Goal: Task Accomplishment & Management: Complete application form

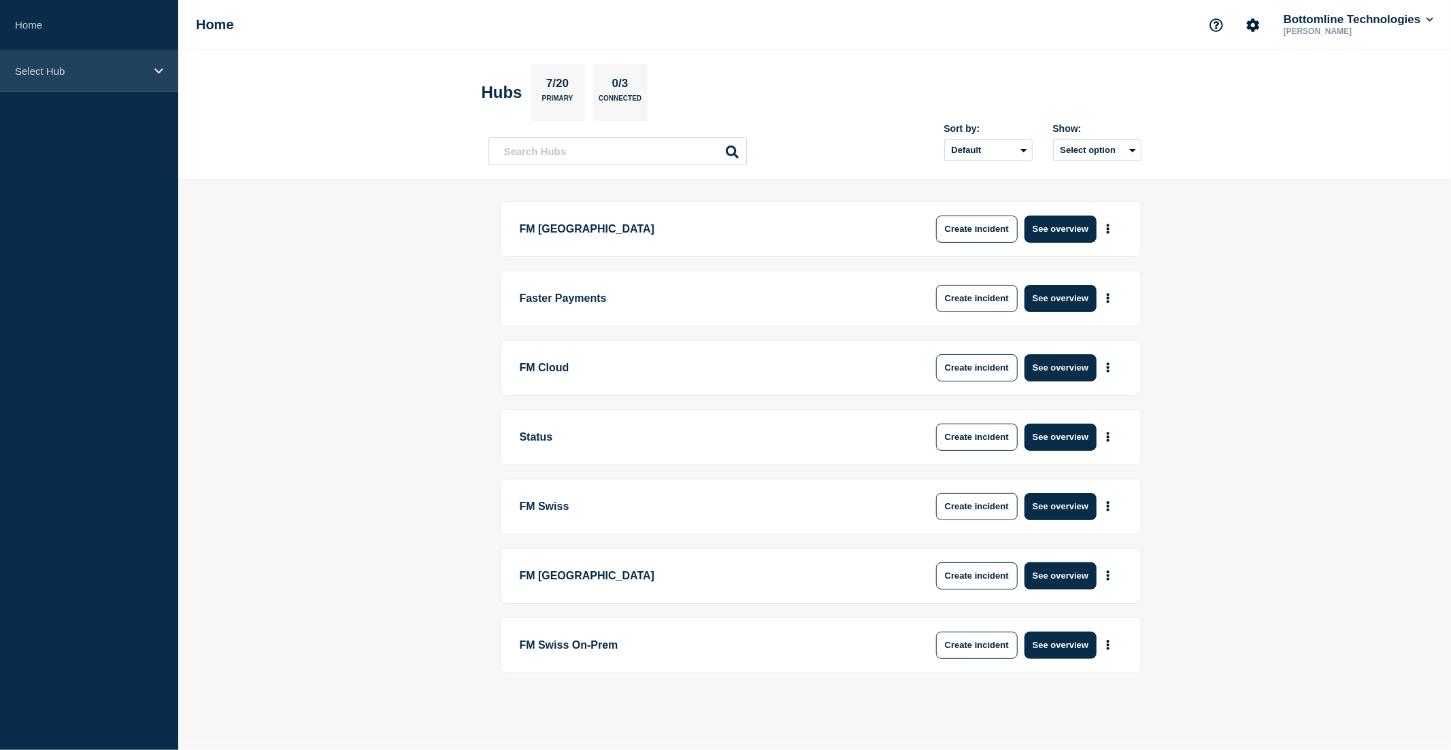
click at [98, 73] on p "Select Hub" at bounding box center [80, 71] width 131 height 12
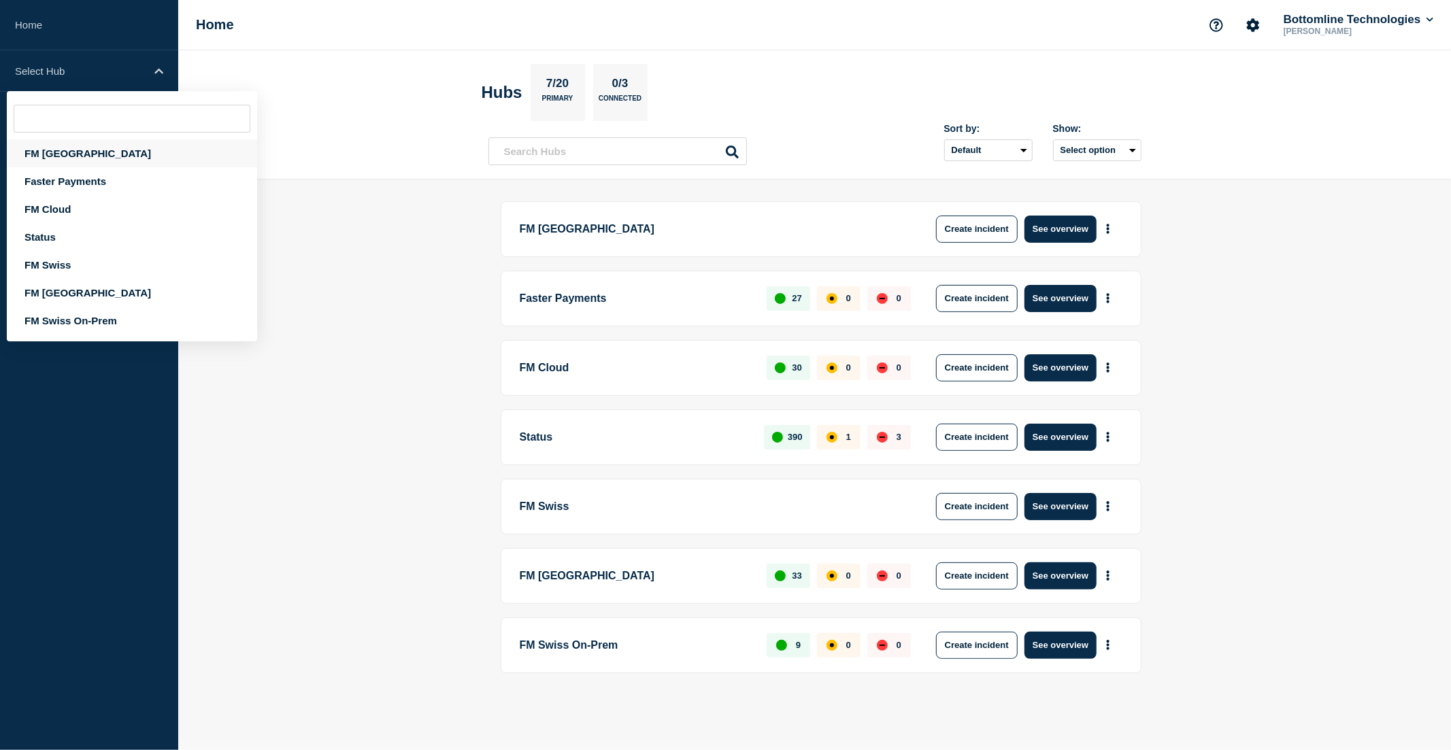
click at [77, 147] on div "FM London" at bounding box center [132, 153] width 250 height 28
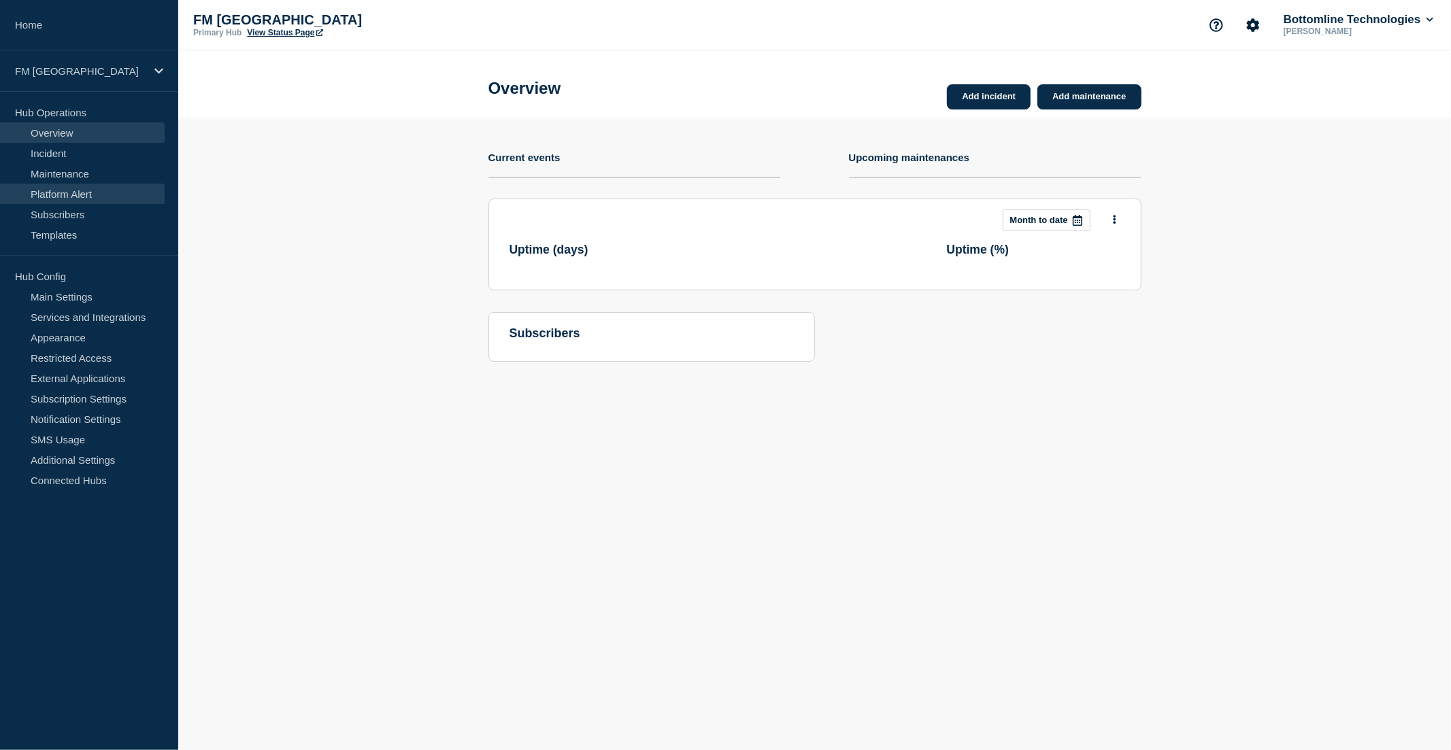
drag, startPoint x: 77, startPoint y: 172, endPoint x: 90, endPoint y: 184, distance: 17.3
click at [77, 172] on link "Maintenance" at bounding box center [82, 173] width 165 height 20
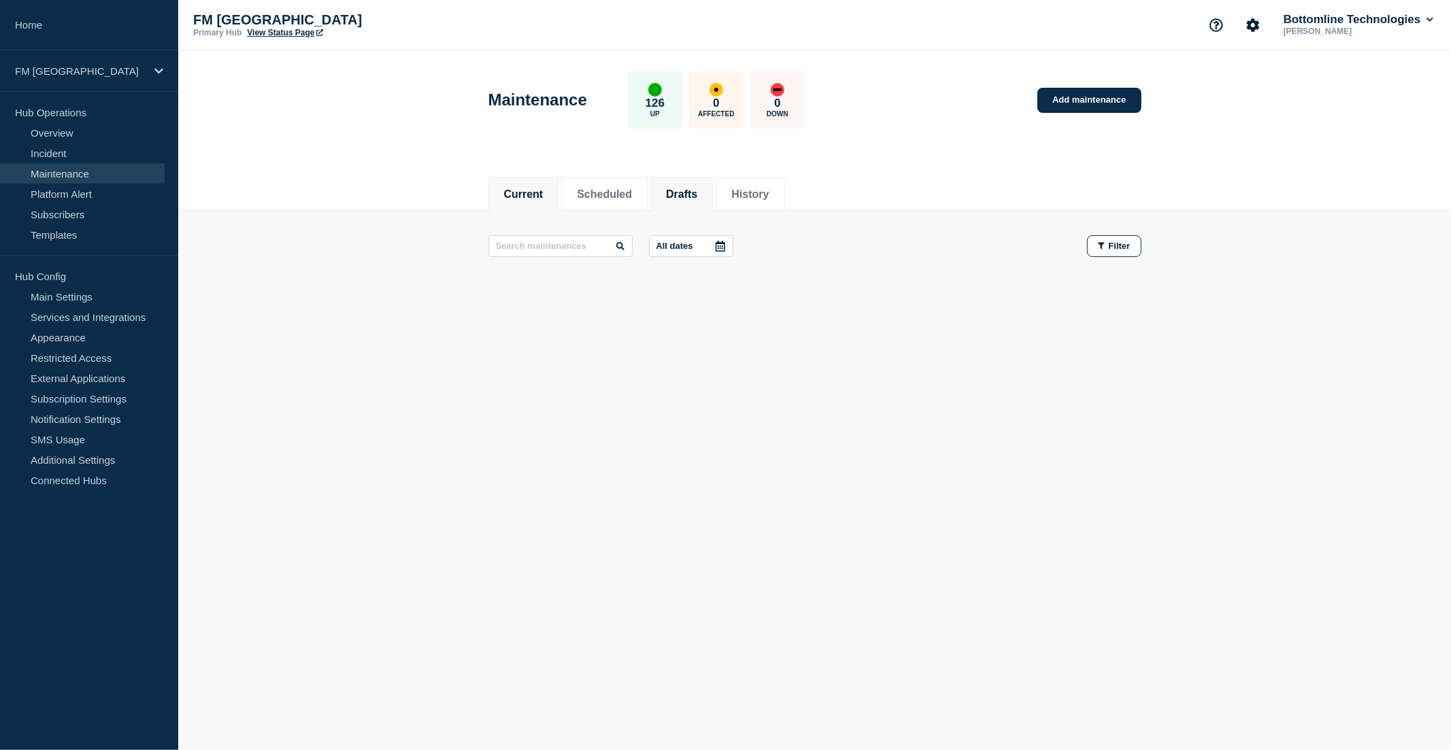
click at [697, 188] on button "Drafts" at bounding box center [681, 194] width 31 height 12
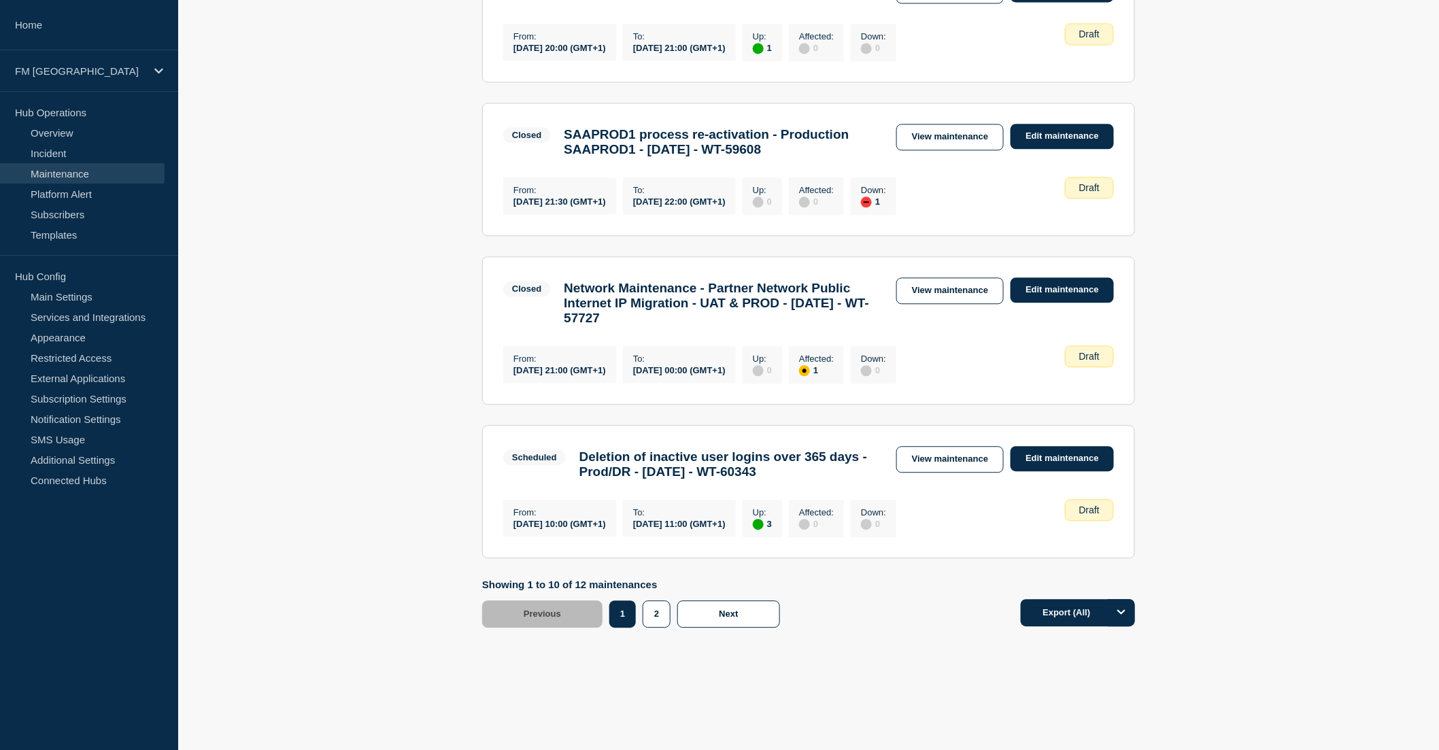
scroll to position [1284, 0]
click at [936, 473] on link "View maintenance" at bounding box center [949, 459] width 107 height 27
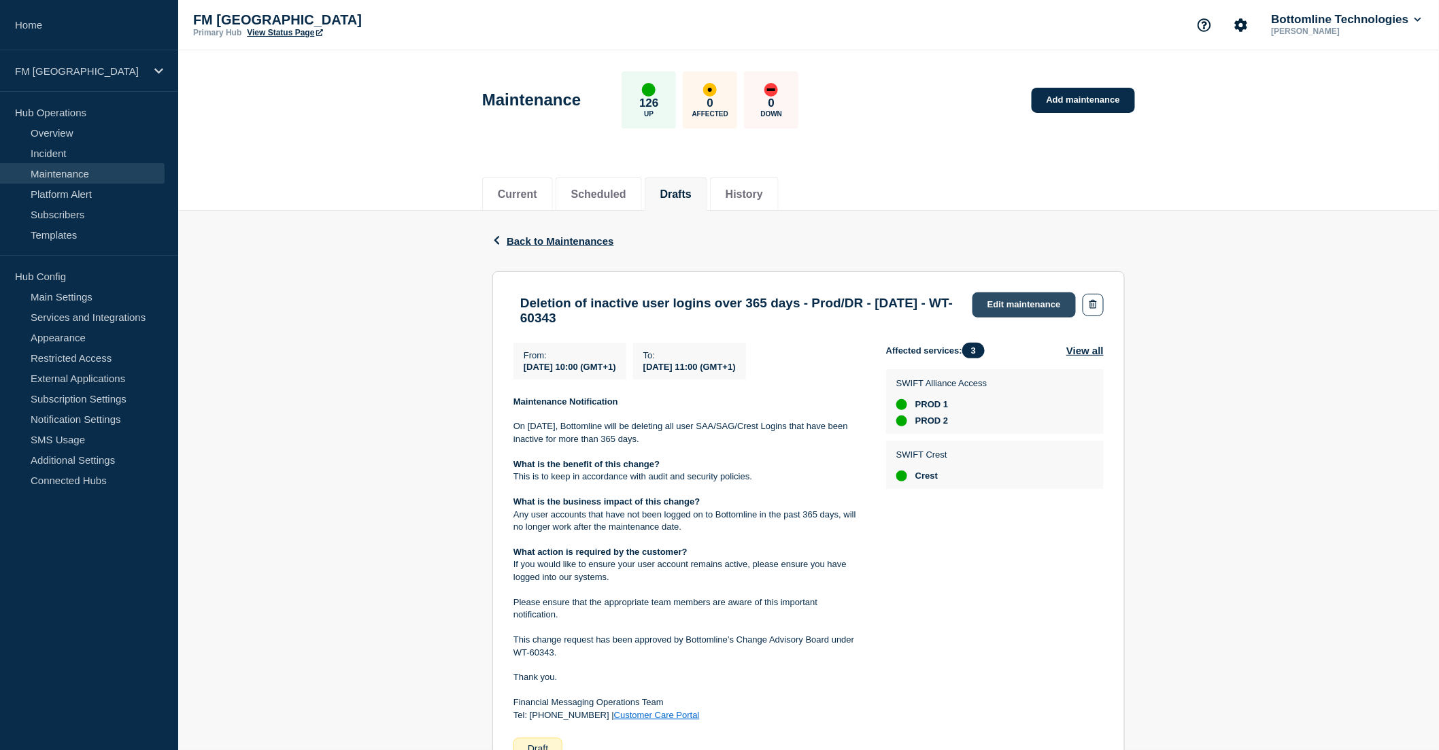
click at [1034, 307] on link "Edit maintenance" at bounding box center [1024, 304] width 103 height 25
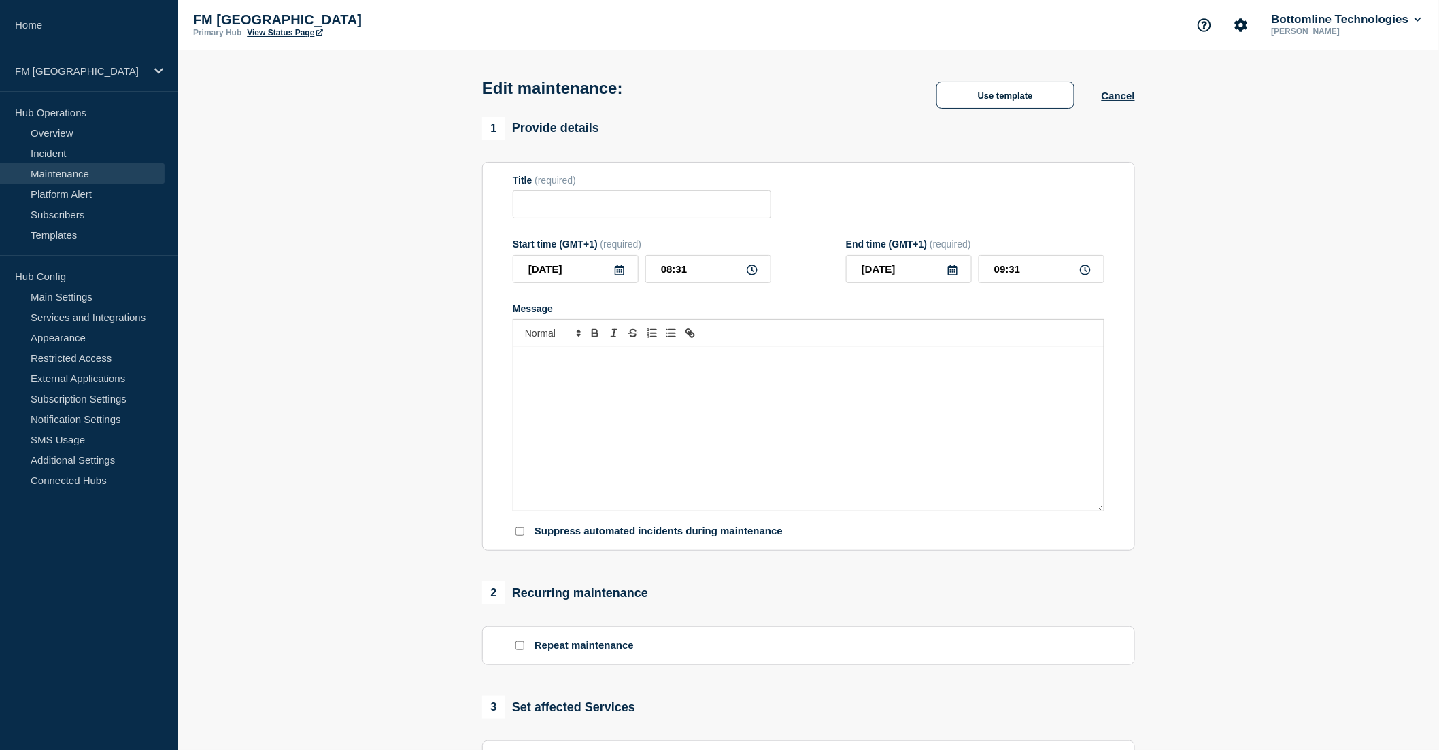
type input "Deletion of inactive user logins over 365 days - Prod/DR - 17th Oct 2025 - WT-6…"
type input "2025-10-17"
type input "10:00"
type input "2025-10-17"
type input "11:00"
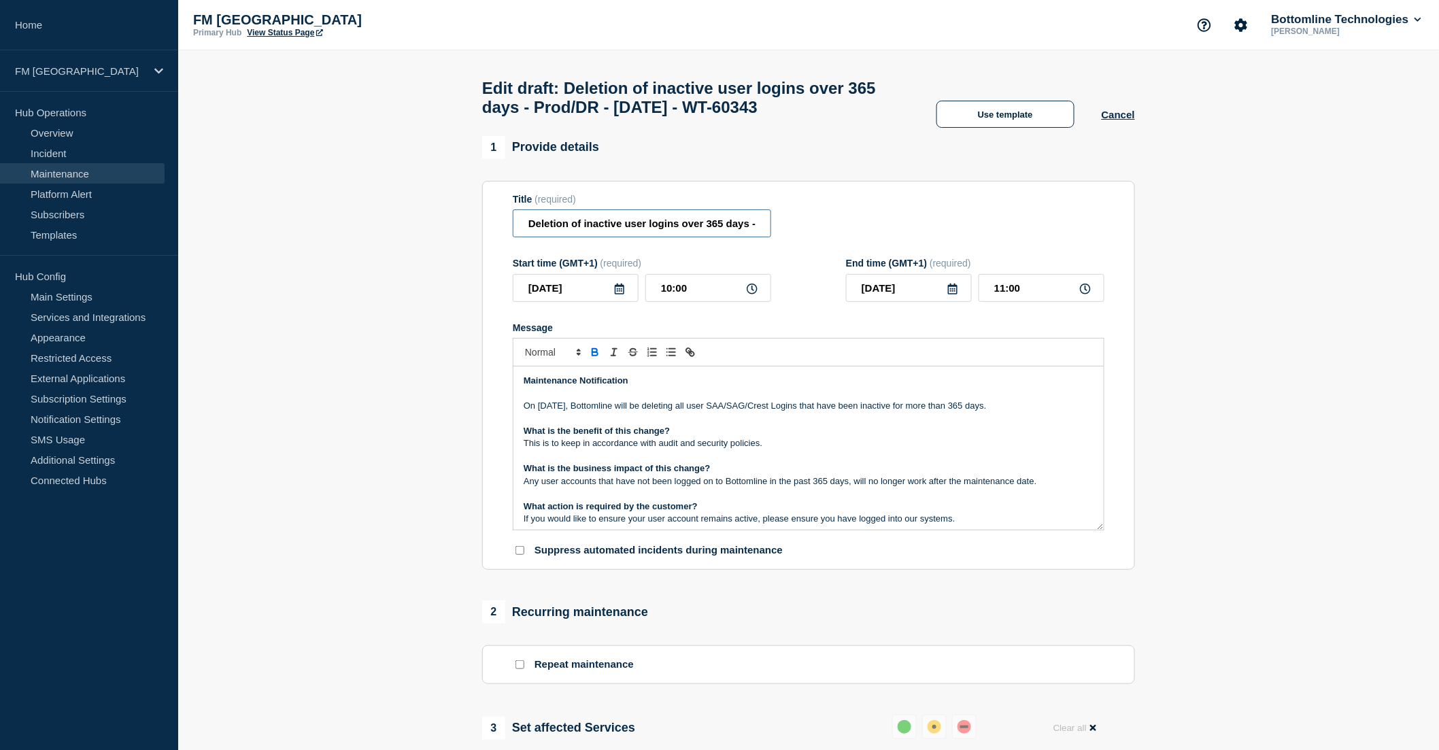
scroll to position [0, 175]
drag, startPoint x: 618, startPoint y: 229, endPoint x: 756, endPoint y: 229, distance: 138.7
click at [756, 229] on input "Deletion of inactive user logins over 365 days - Prod/DR - 17th Oct 2025 - WT-6…" at bounding box center [642, 223] width 258 height 28
click at [667, 235] on input "Deletion of inactive user logins over 365 days - Prod/DR - 17th Oct 2025 - WT-6…" at bounding box center [642, 223] width 258 height 28
click at [677, 231] on input "Deletion of inactive user logins over 365 days - Prod/DR - 17th Oct 2025 - WT-6…" at bounding box center [642, 223] width 258 height 28
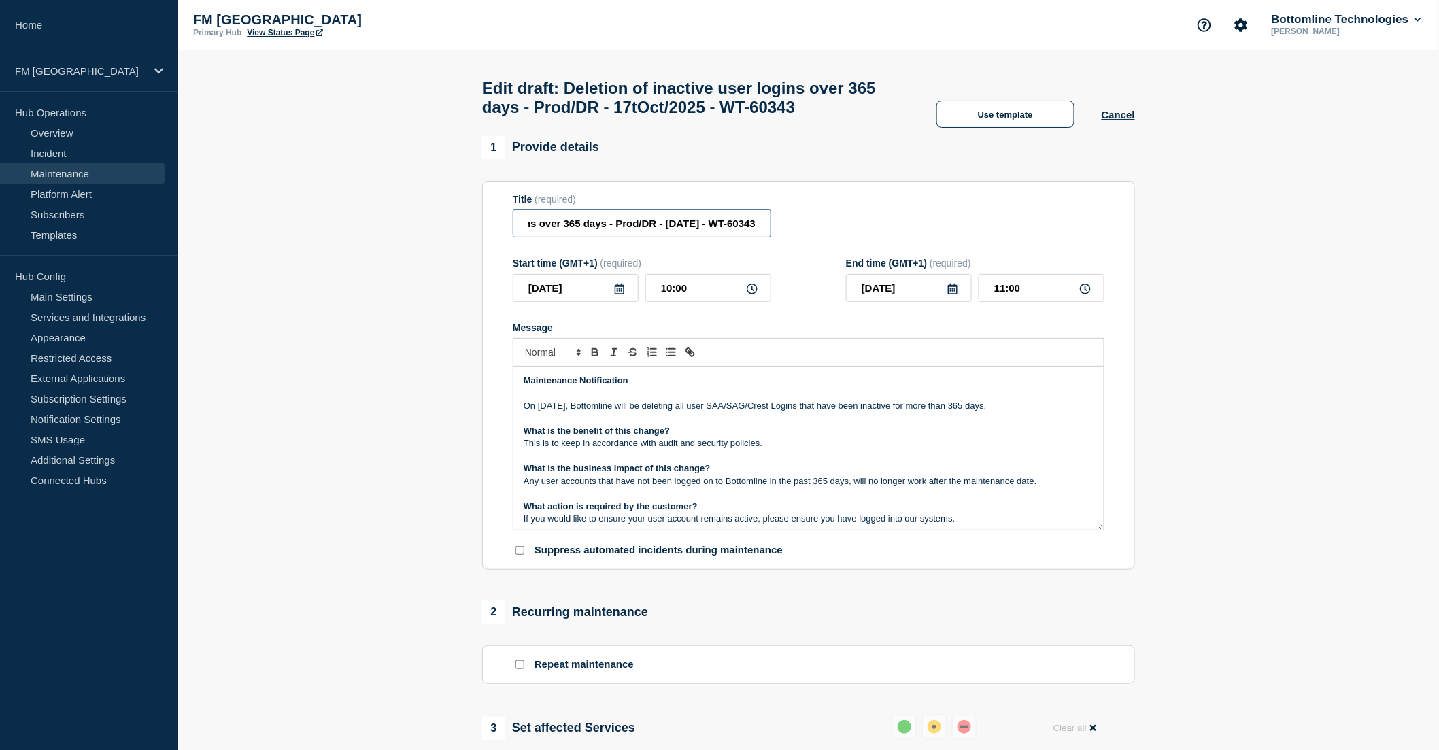
scroll to position [0, 163]
click at [637, 412] on p "On 17th Oct 2025, Bottomline will be deleting all user SAA/SAG/Crest Logins tha…" at bounding box center [809, 406] width 570 height 12
click at [541, 412] on p "On 17th Oct 2025, Bottomline will be deleting all user SAA/SAG/Crest Logins tha…" at bounding box center [809, 406] width 570 height 12
click at [540, 412] on p "On 17th Oct 2025, Bottomline will be deleting all user SAA/SAG/Crest Logins tha…" at bounding box center [809, 406] width 570 height 12
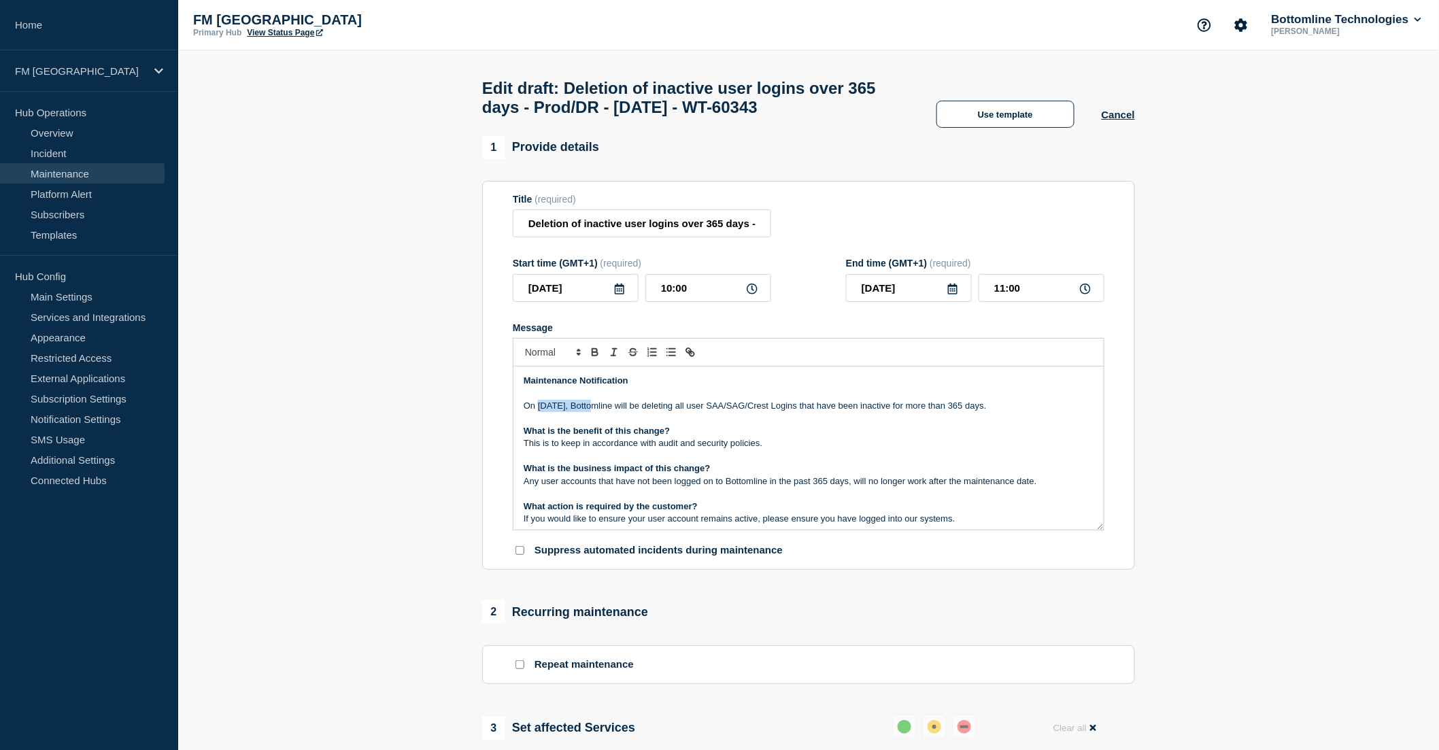
drag, startPoint x: 540, startPoint y: 412, endPoint x: 592, endPoint y: 407, distance: 52.0
click at [592, 407] on p "On 17th Oct 2025, Bottomline will be deleting all user SAA/SAG/Crest Logins tha…" at bounding box center [809, 406] width 570 height 12
click at [760, 437] on p "What is the benefit of this change?" at bounding box center [809, 431] width 570 height 12
drag, startPoint x: 737, startPoint y: 232, endPoint x: 800, endPoint y: 231, distance: 63.3
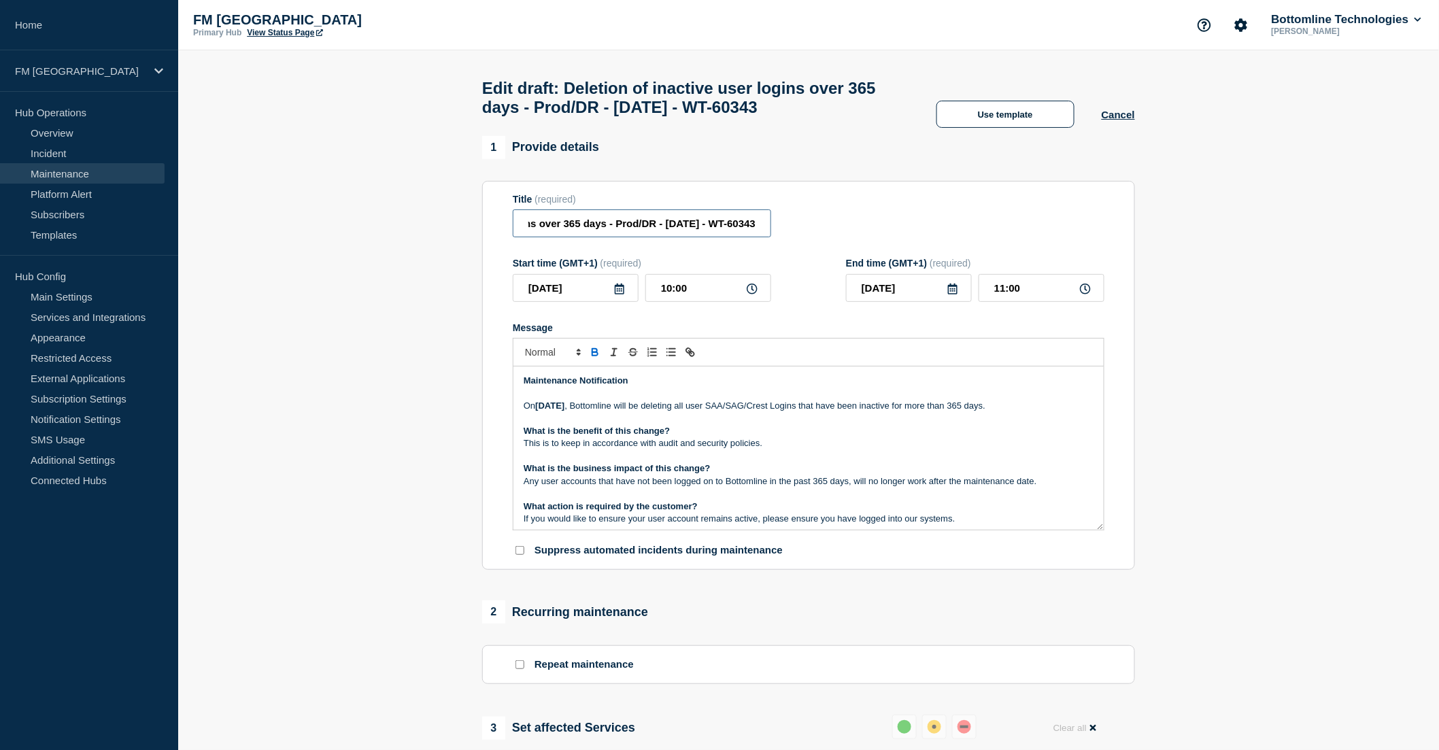
click at [800, 231] on div "Title (required) Deletion of inactive user logins over 365 days - Prod/DR - 17/…" at bounding box center [809, 216] width 592 height 44
click at [671, 232] on input "Deletion of inactive user logins over 365 days - Prod/DR - 17/Oct/2025 - WT-603…" at bounding box center [642, 223] width 258 height 28
drag, startPoint x: 673, startPoint y: 232, endPoint x: 690, endPoint y: 253, distance: 26.7
click at [674, 231] on input "Deletion of inactive user logins over 365 days - Prod/DR - 17/Oct/2025 - WT-603…" at bounding box center [642, 223] width 258 height 28
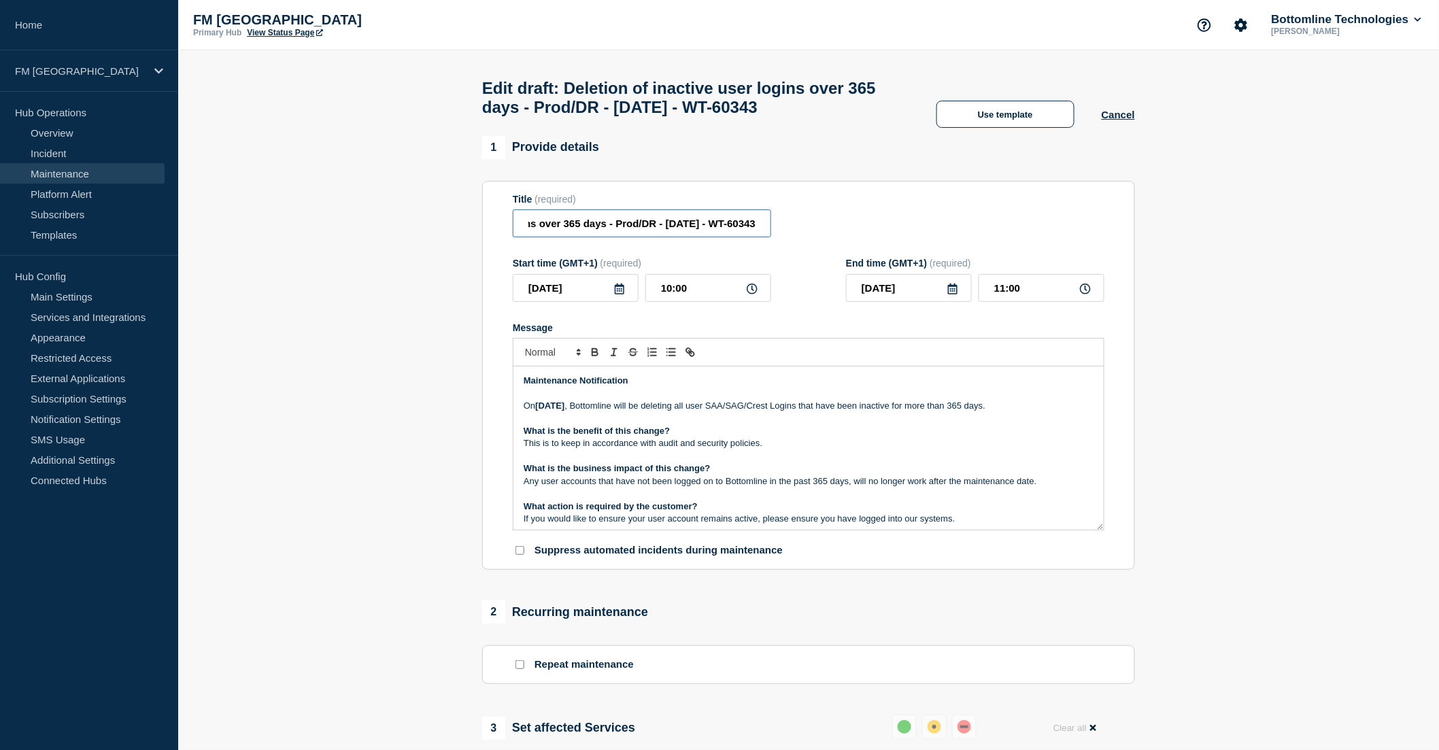
type input "Deletion of inactive user logins over 365 days - Prod/DR - 17/OCT/2025 - WT-603…"
click at [773, 447] on p "This is to keep in accordance with audit and security policies." at bounding box center [809, 443] width 570 height 12
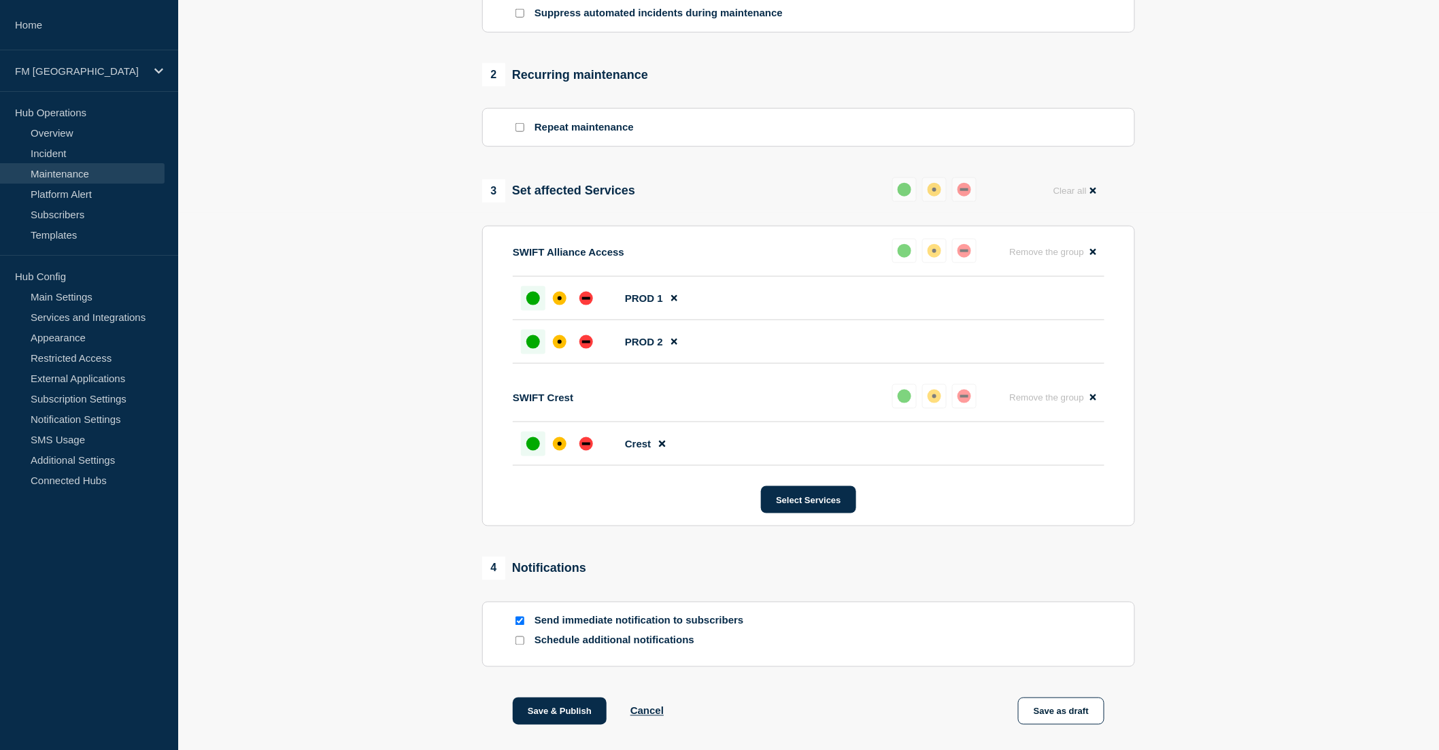
scroll to position [612, 0]
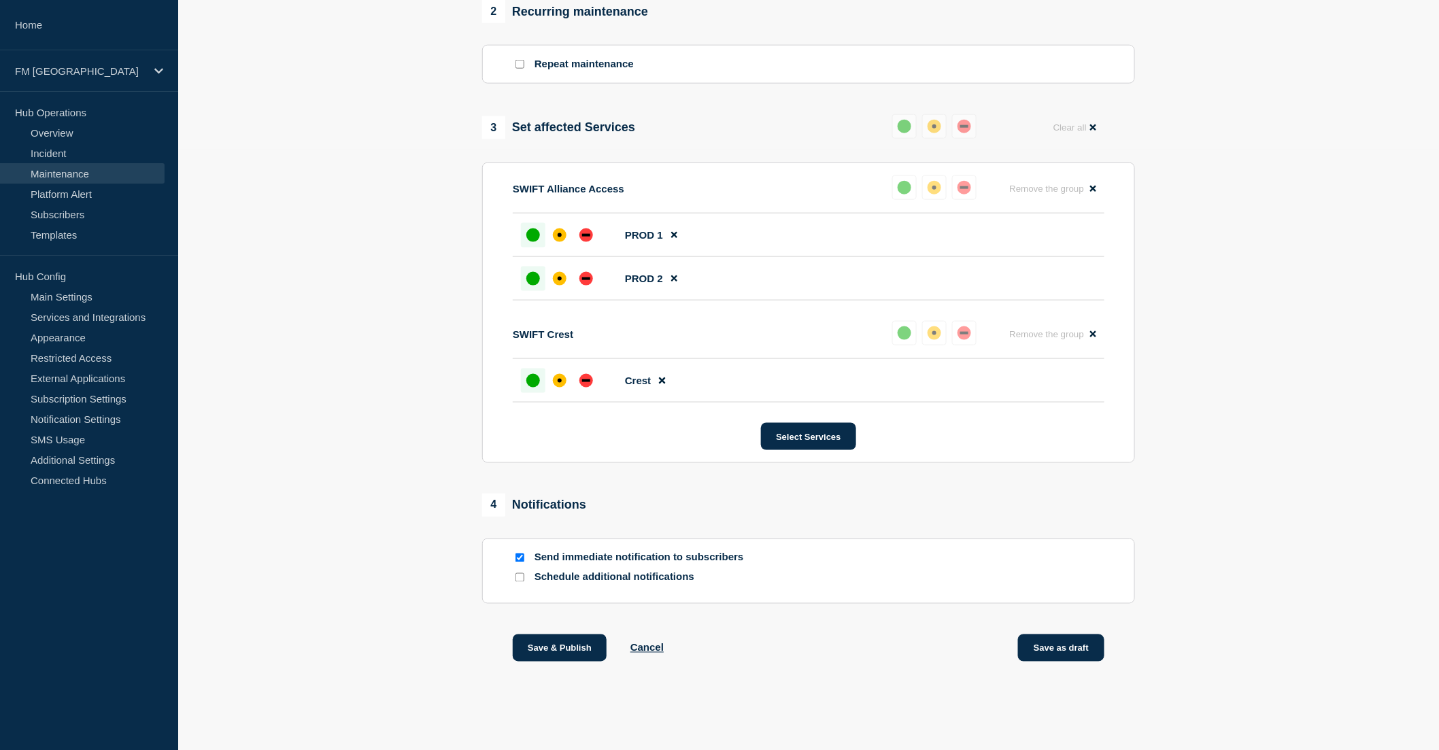
click at [1092, 643] on button "Save as draft" at bounding box center [1061, 648] width 86 height 27
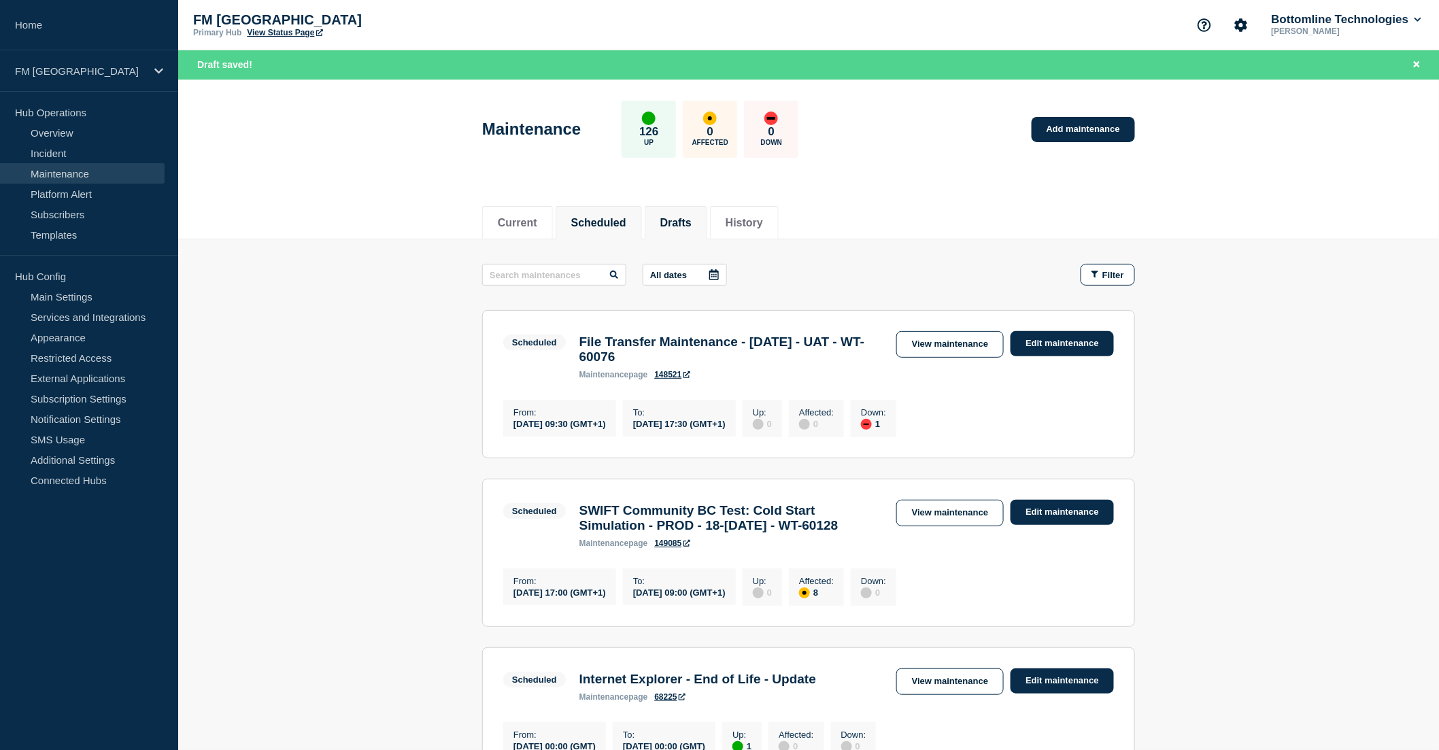
click at [702, 233] on li "Drafts" at bounding box center [676, 222] width 63 height 33
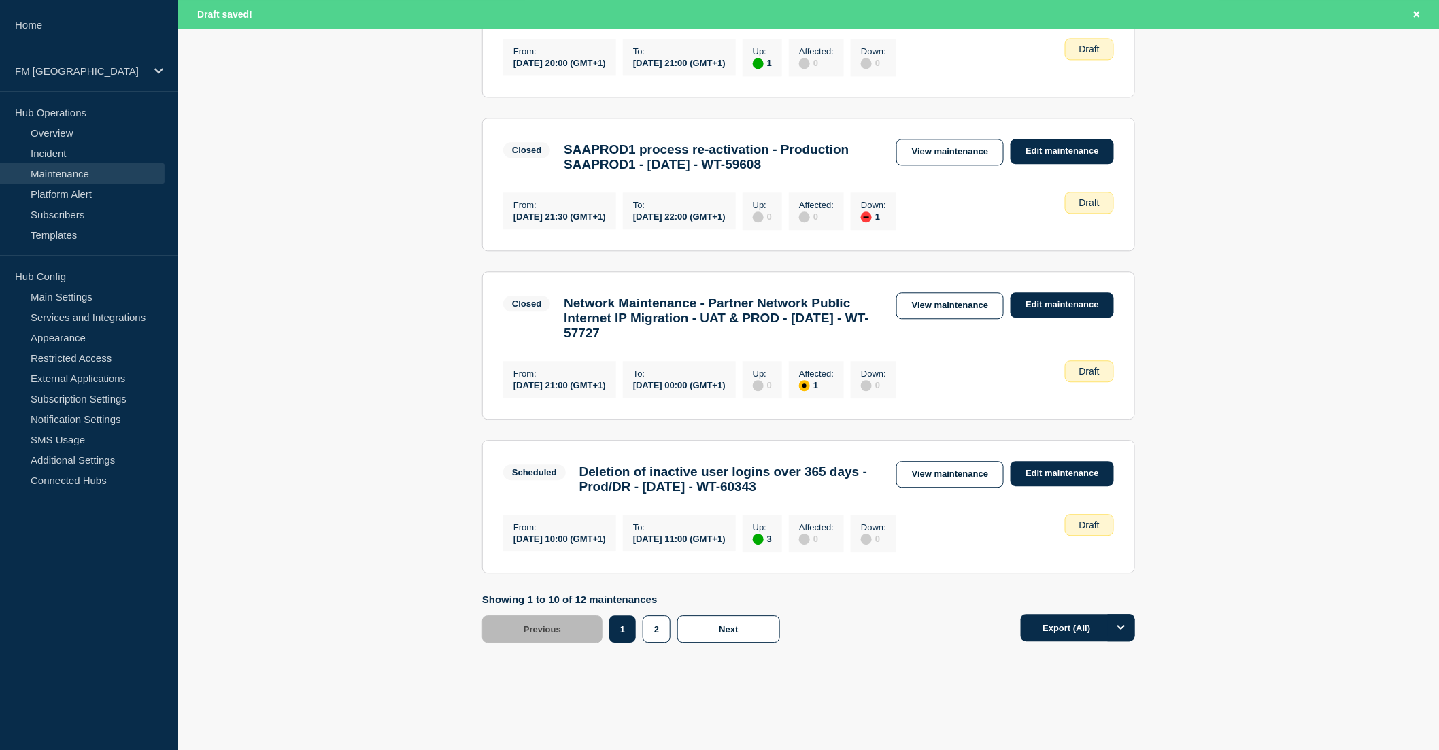
scroll to position [1284, 0]
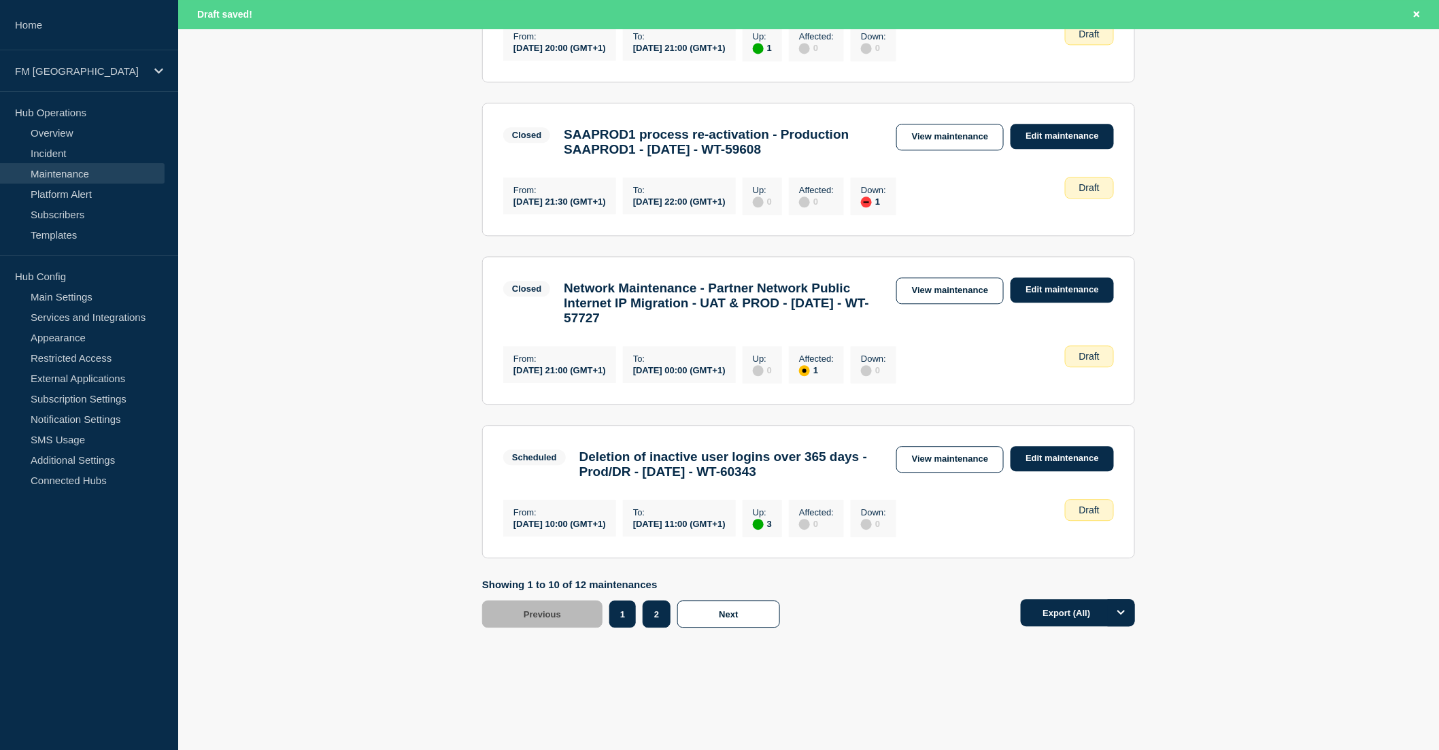
click at [653, 628] on button "2" at bounding box center [657, 614] width 28 height 27
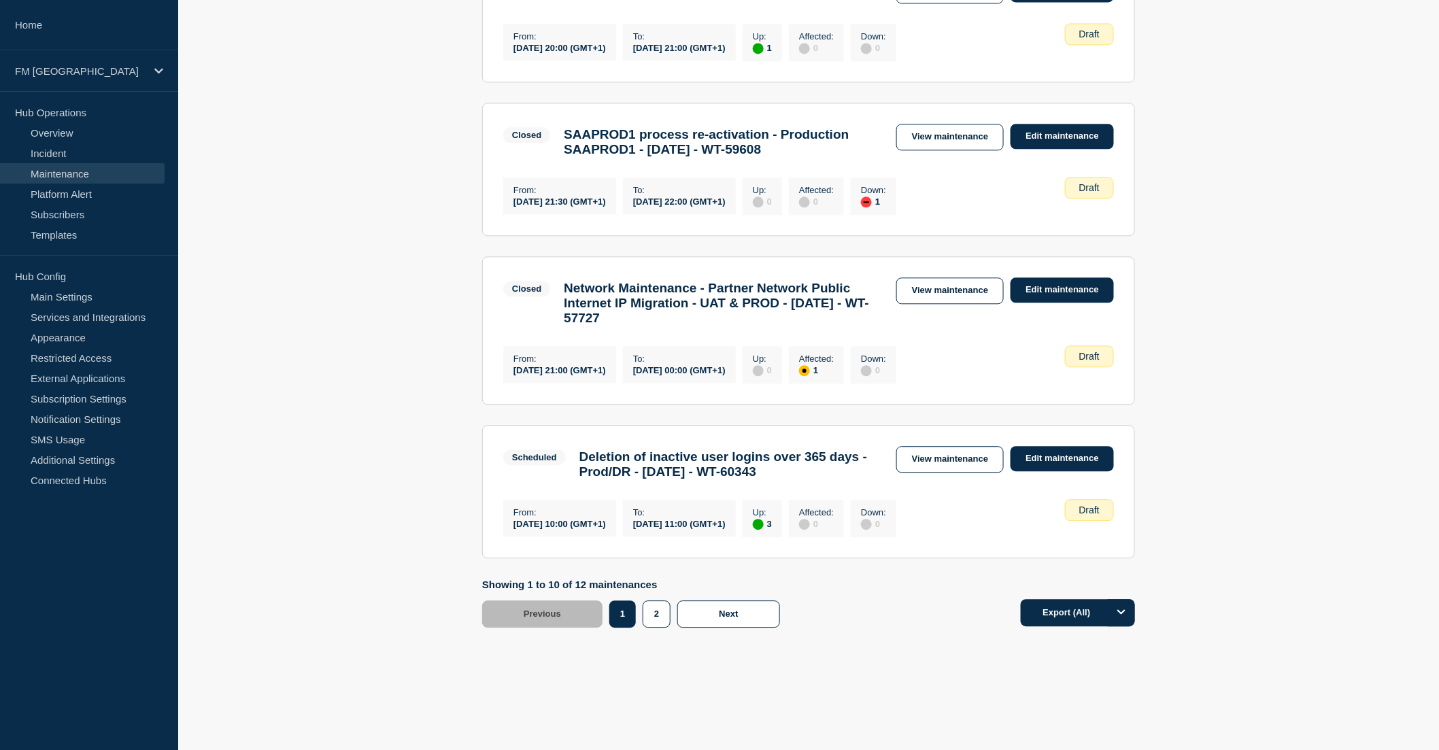
scroll to position [25, 0]
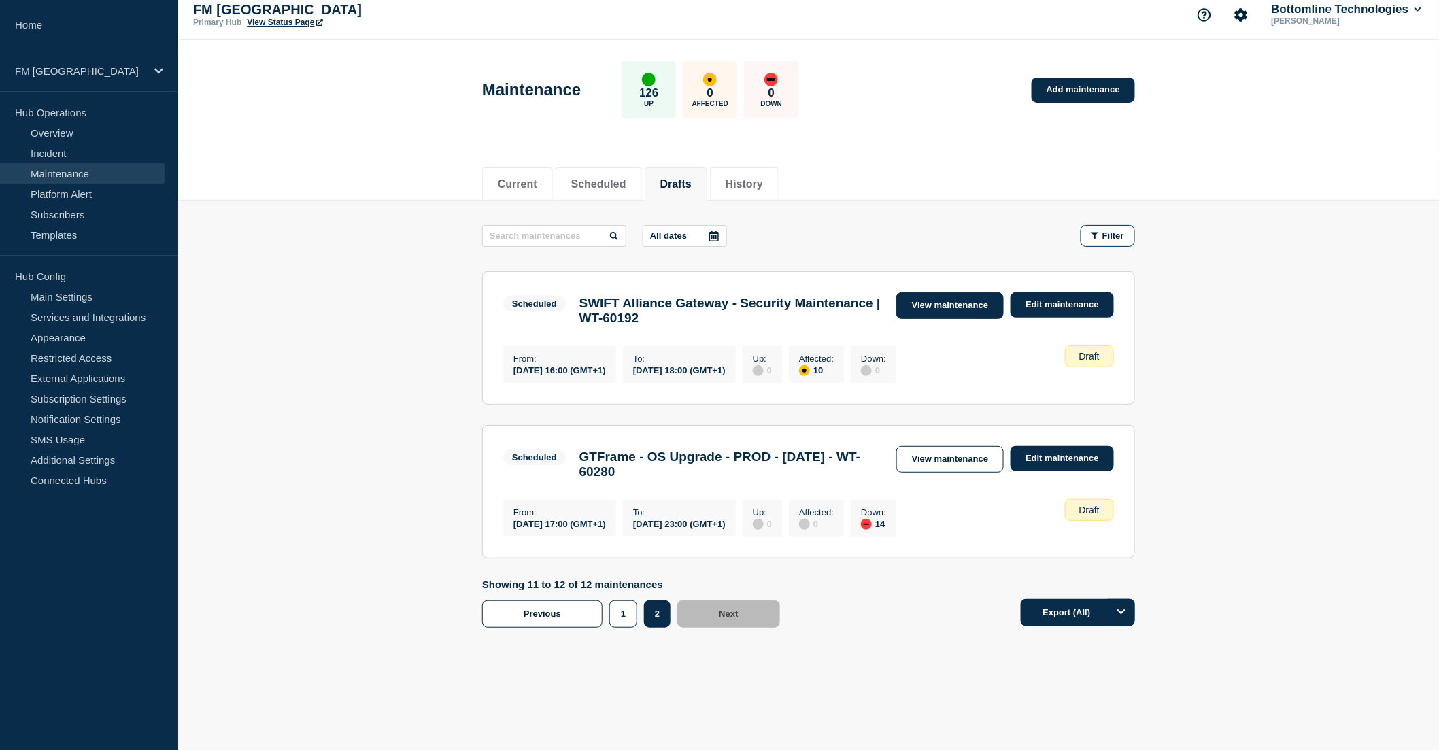
click at [953, 292] on link "View maintenance" at bounding box center [949, 305] width 107 height 27
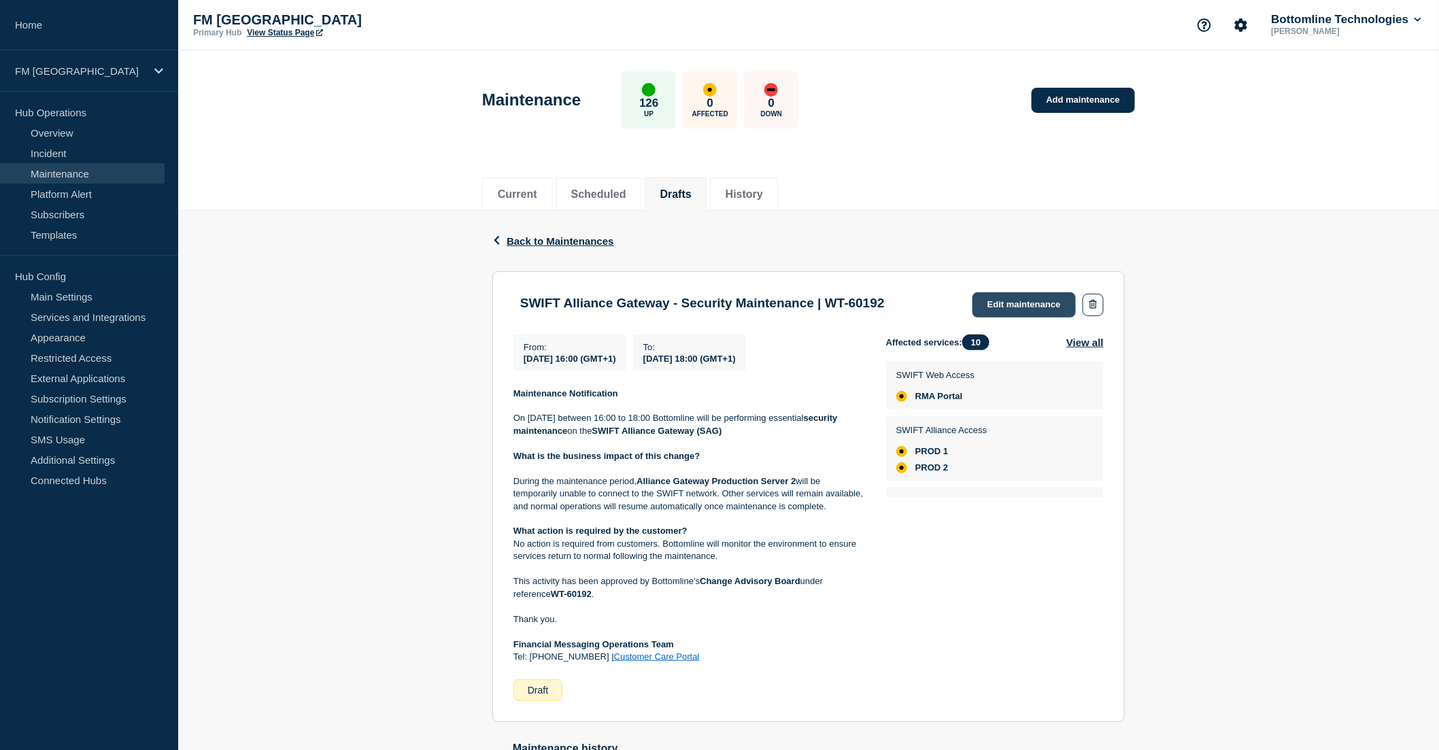
click at [1017, 292] on link "Edit maintenance" at bounding box center [1024, 304] width 103 height 25
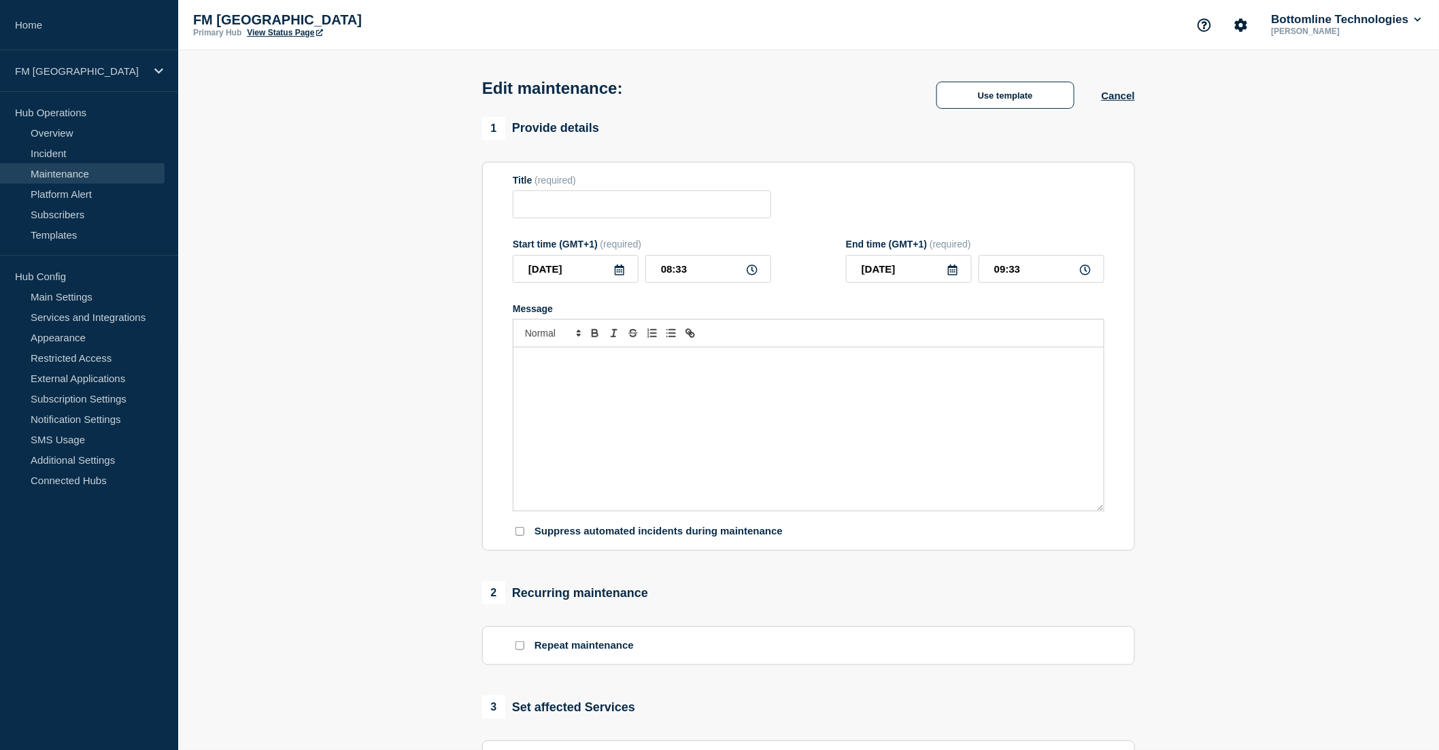
type input "SWIFT Alliance Gateway - Security Maintenance | WT-60192"
type input "2025-10-18"
type input "16:00"
type input "2025-10-18"
type input "18:00"
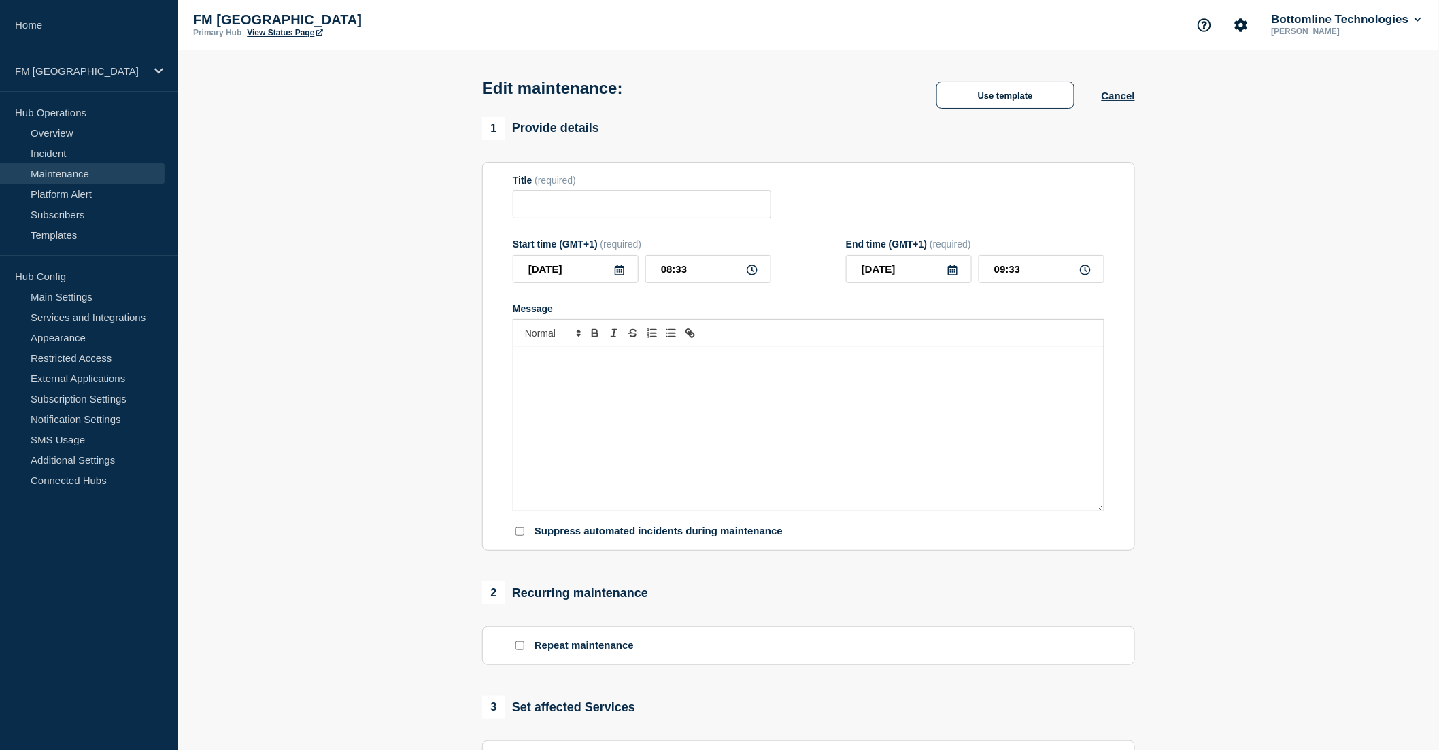
checkbox input "false"
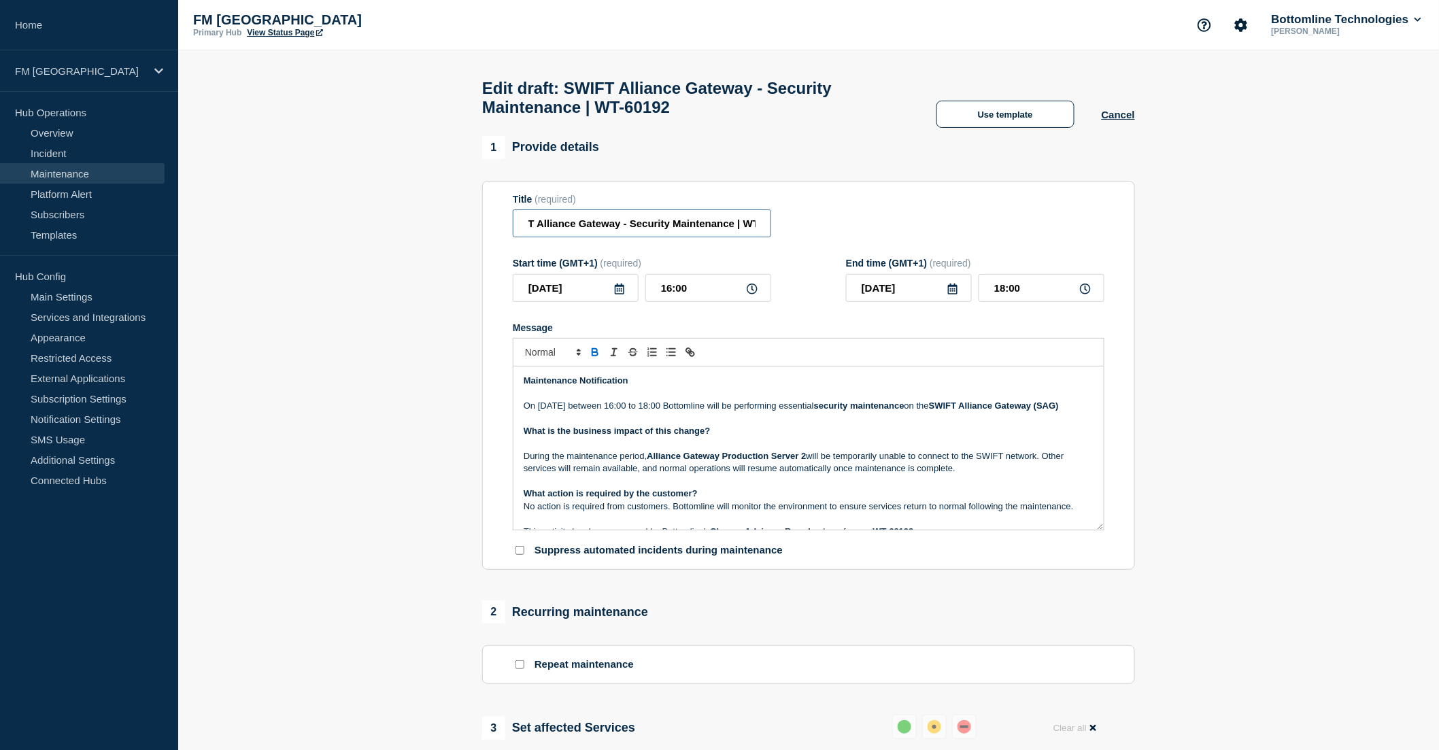
scroll to position [0, 61]
drag, startPoint x: 658, startPoint y: 230, endPoint x: 749, endPoint y: 235, distance: 91.9
click at [749, 235] on input "SWIFT Alliance Gateway - Security Maintenance | WT-60192" at bounding box center [642, 223] width 258 height 28
click at [704, 236] on input "SWIFT Alliance Gateway - Security Maintenance | WT-60192" at bounding box center [642, 223] width 258 height 28
click at [710, 233] on input "SWIFT Alliance Gateway - Security Maintenance | WT-60192" at bounding box center [642, 223] width 258 height 28
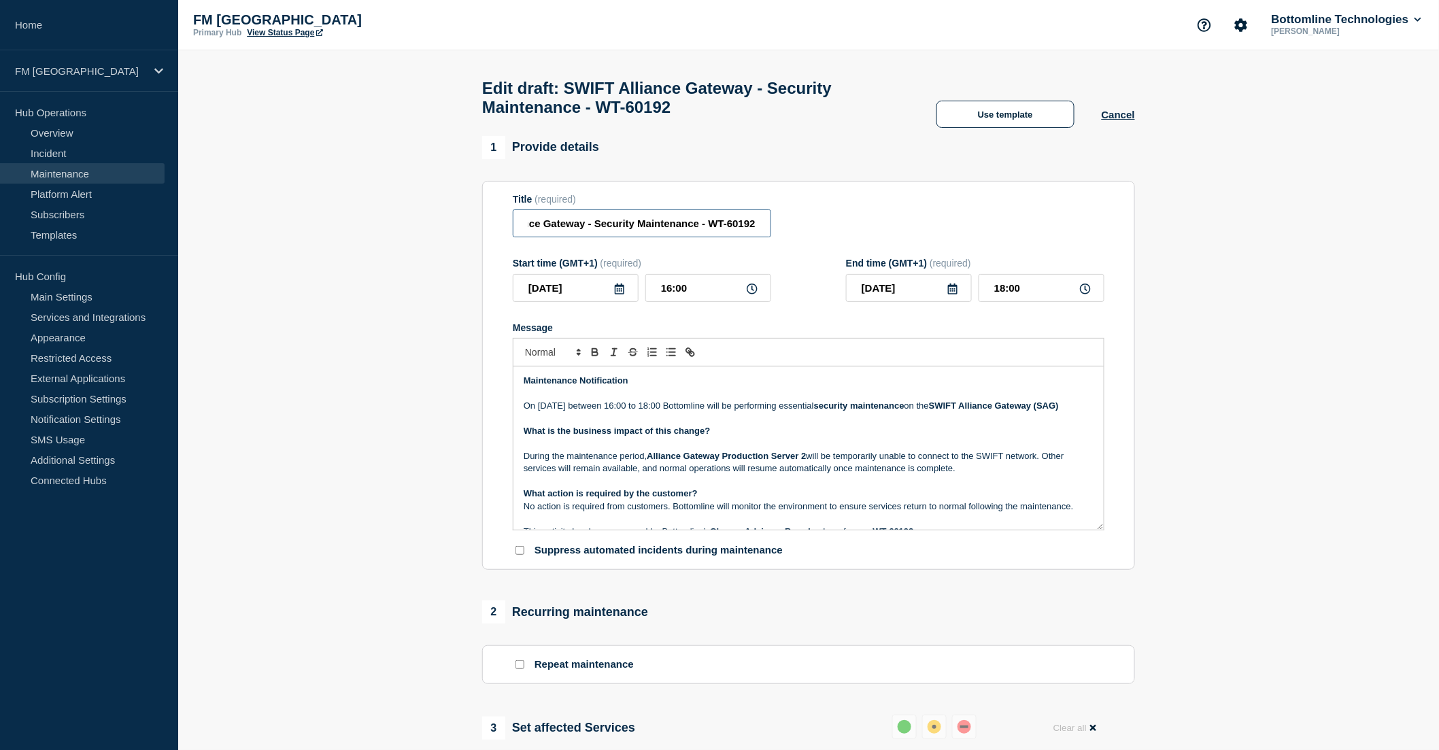
drag, startPoint x: 704, startPoint y: 226, endPoint x: 781, endPoint y: 228, distance: 76.9
click at [781, 228] on div "Title (required) SWIFT Alliance Gateway - Security Maintenance - WT-60192" at bounding box center [809, 216] width 592 height 44
click at [718, 229] on input "SWIFT Alliance Gateway - Security Maintenance - WT-60192" at bounding box center [642, 223] width 258 height 28
click at [710, 230] on input "SWIFT Alliance Gateway - Security Maintenance - WT-60192" at bounding box center [642, 223] width 258 height 28
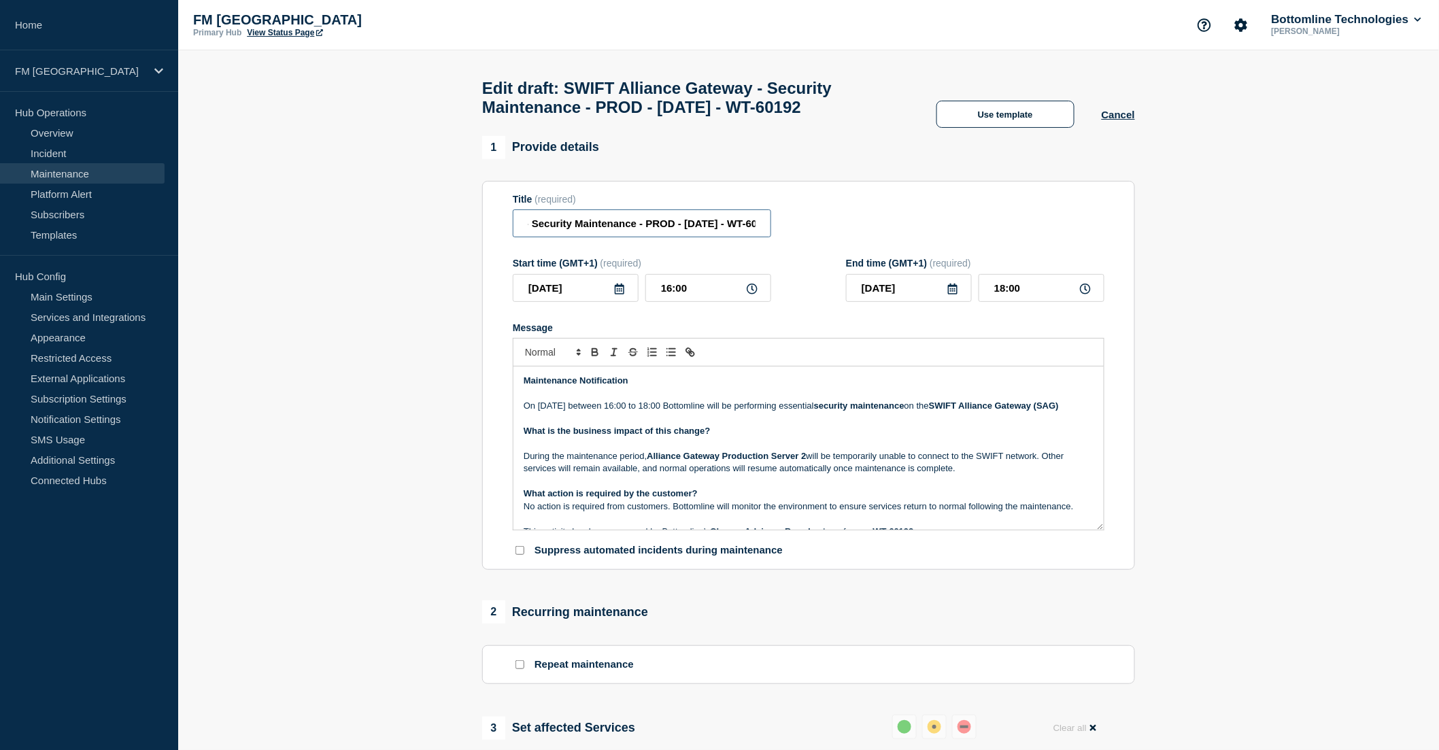
type input "SWIFT Alliance Gateway - Security Maintenance - PROD - 18/OCT/2025 - WT-60192"
click at [700, 425] on p "Message" at bounding box center [809, 419] width 570 height 12
click at [582, 412] on p "On 18th November between 16:00 to 18:00 Bottomline will be performing essential…" at bounding box center [809, 406] width 570 height 12
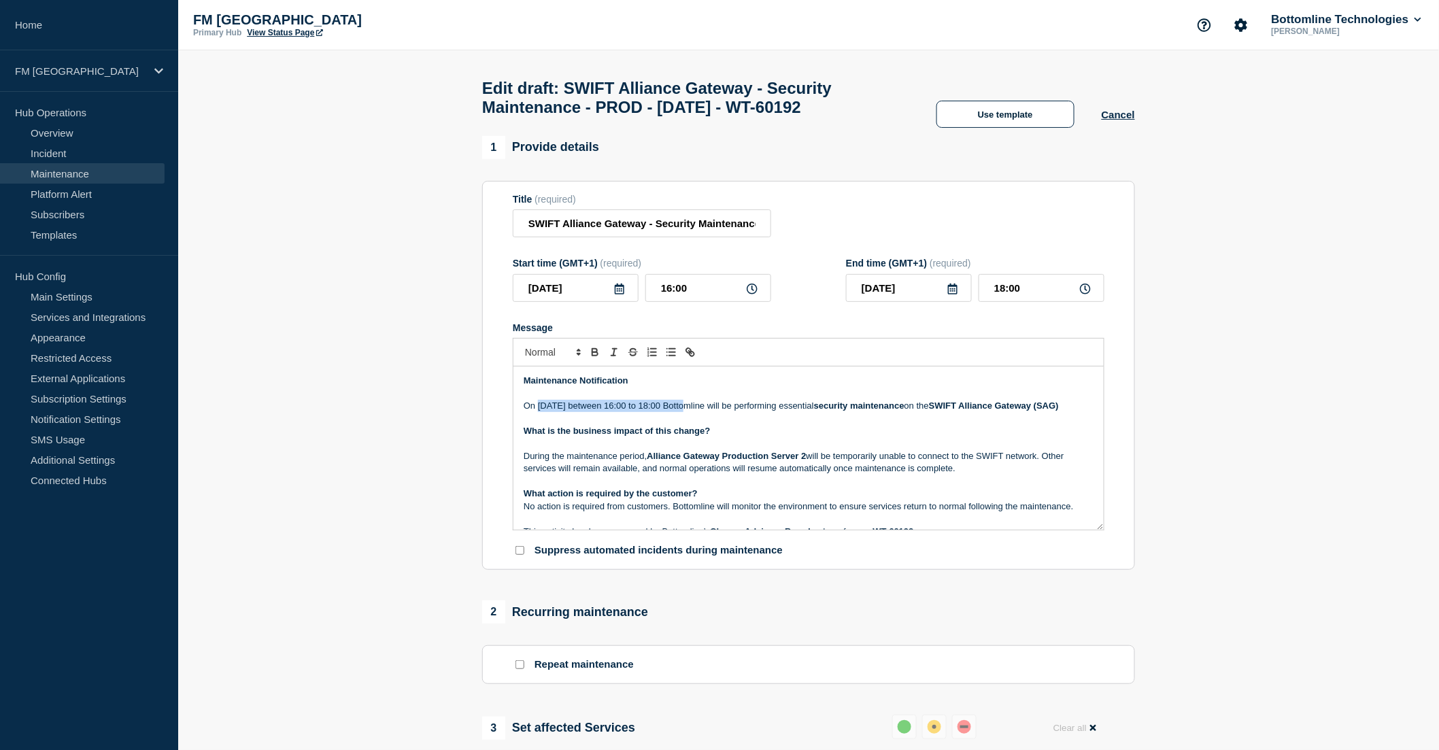
drag, startPoint x: 540, startPoint y: 412, endPoint x: 684, endPoint y: 412, distance: 144.2
click at [684, 412] on p "On 18th October between 16:00 to 18:00 Bottomline will be performing essential …" at bounding box center [809, 406] width 570 height 12
click at [694, 412] on p "On 18th October between 16:00 to 18:00 Bottomline will be performing essential …" at bounding box center [809, 406] width 570 height 12
click at [757, 412] on p "On 18th October between 16:00 to 18:00, Bottomline will be performing essential…" at bounding box center [809, 406] width 570 height 12
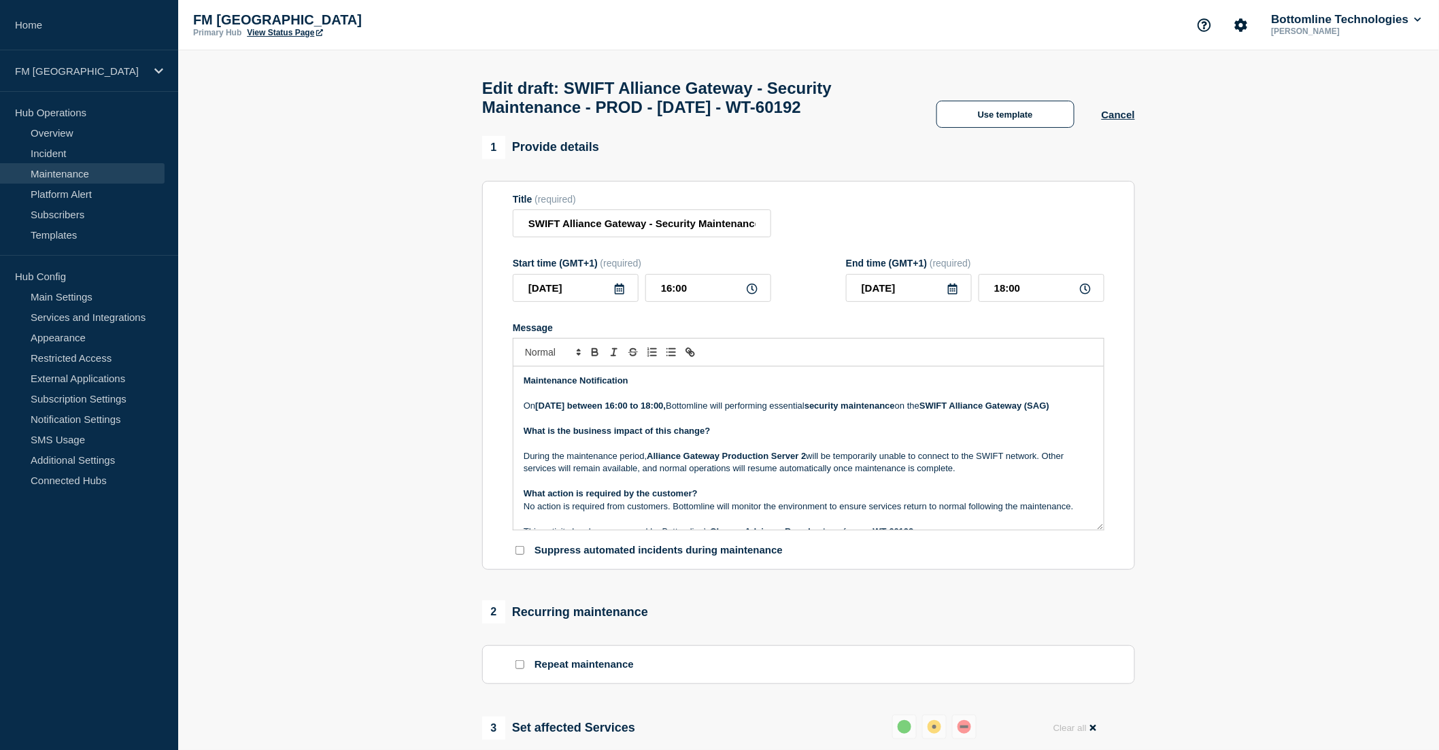
click at [796, 410] on p "On 18th October between 16:00 to 18:00, Bottomline will performing essential se…" at bounding box center [809, 406] width 570 height 12
click at [1077, 412] on p "On 18th October between 16:00 to 18:00, Bottomline will perform essential secur…" at bounding box center [809, 406] width 570 height 12
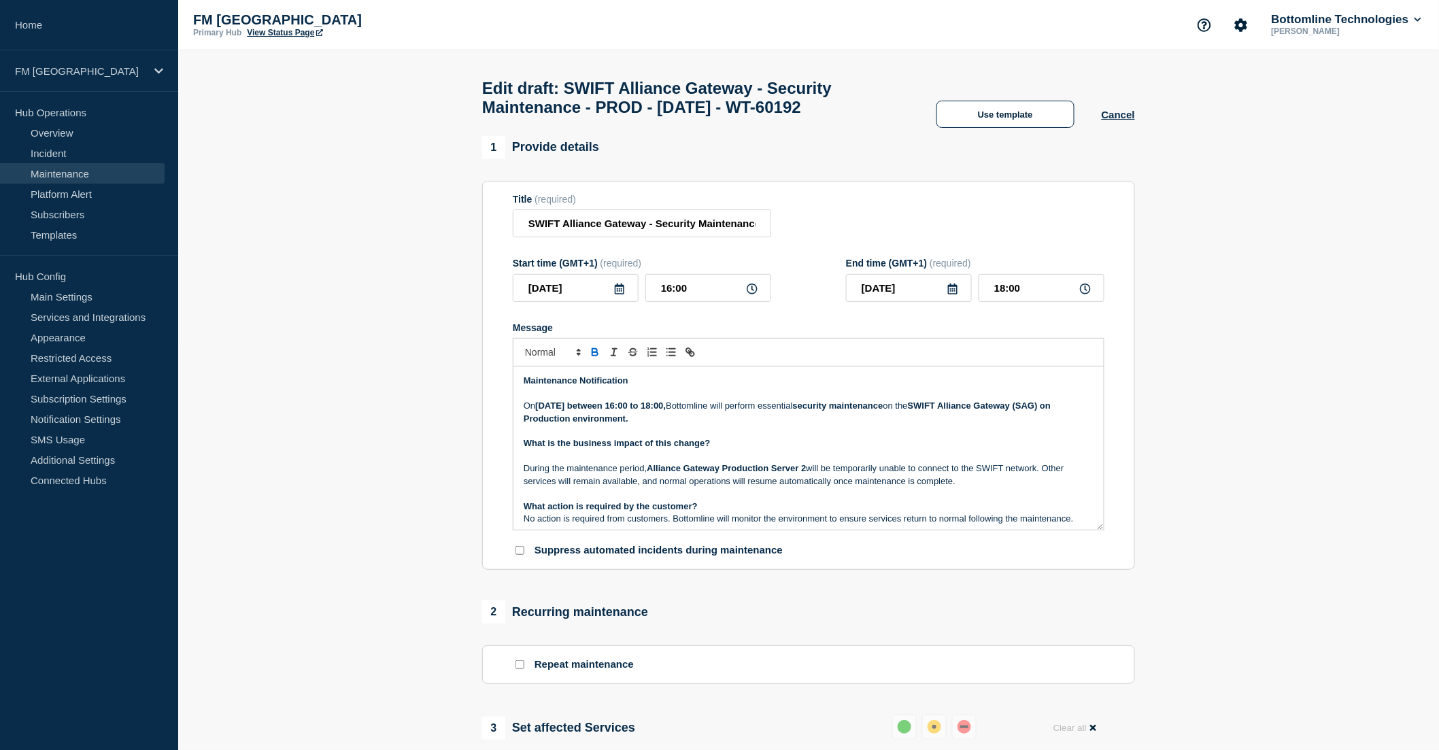
click at [624, 423] on strong "SWIFT Alliance Gateway (SAG) on Production environment." at bounding box center [789, 412] width 530 height 22
click at [633, 424] on p "On 18th October between 16:00 to 18:00, Bottomline will perform essential secur…" at bounding box center [809, 412] width 570 height 25
click at [525, 423] on strong "SWIFT Alliance Gateway (SAG) on Production" at bounding box center [789, 412] width 530 height 22
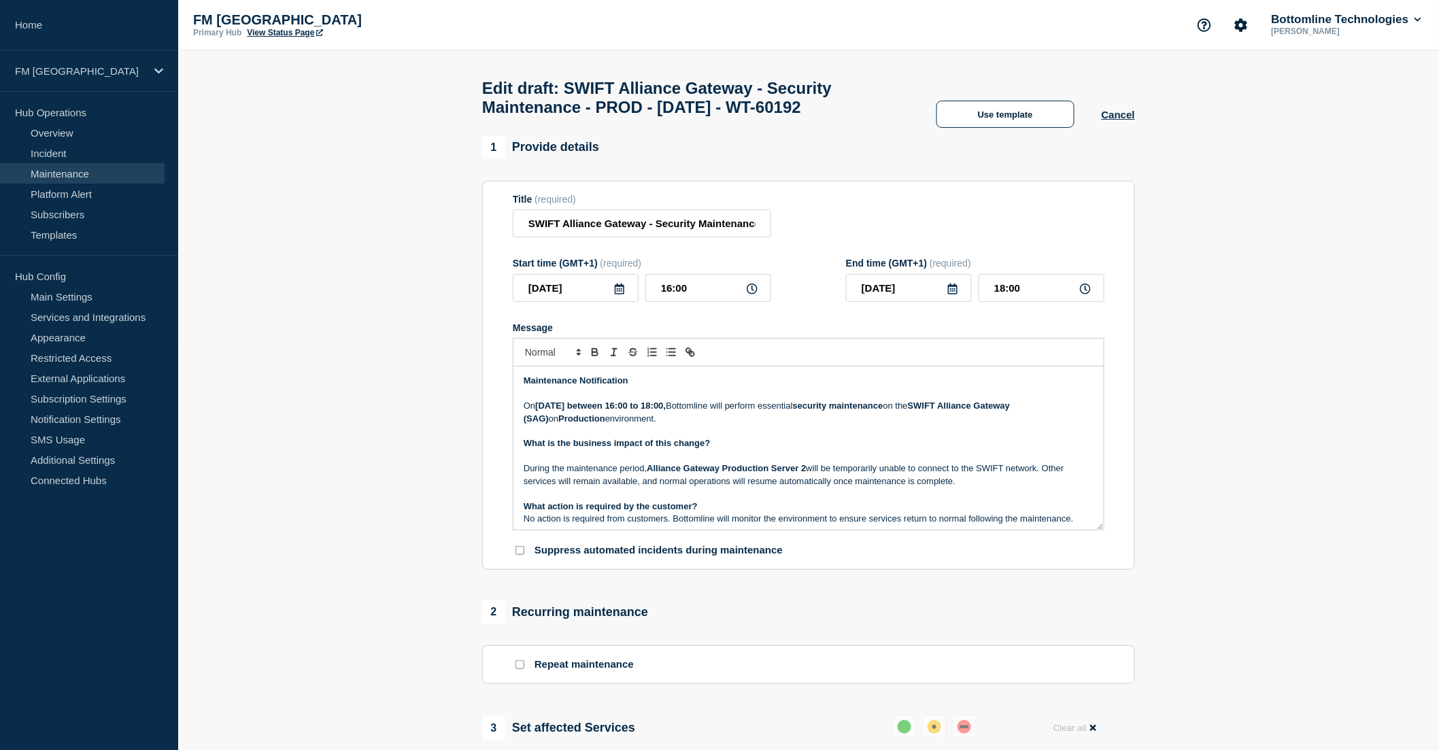
drag, startPoint x: 946, startPoint y: 412, endPoint x: 1077, endPoint y: 418, distance: 130.7
click at [1013, 418] on strong "SWIFT Alliance Gateway (SAG)" at bounding box center [768, 412] width 489 height 22
click at [537, 424] on strong "Production" at bounding box center [556, 418] width 47 height 10
click at [601, 460] on p "Message" at bounding box center [809, 456] width 570 height 12
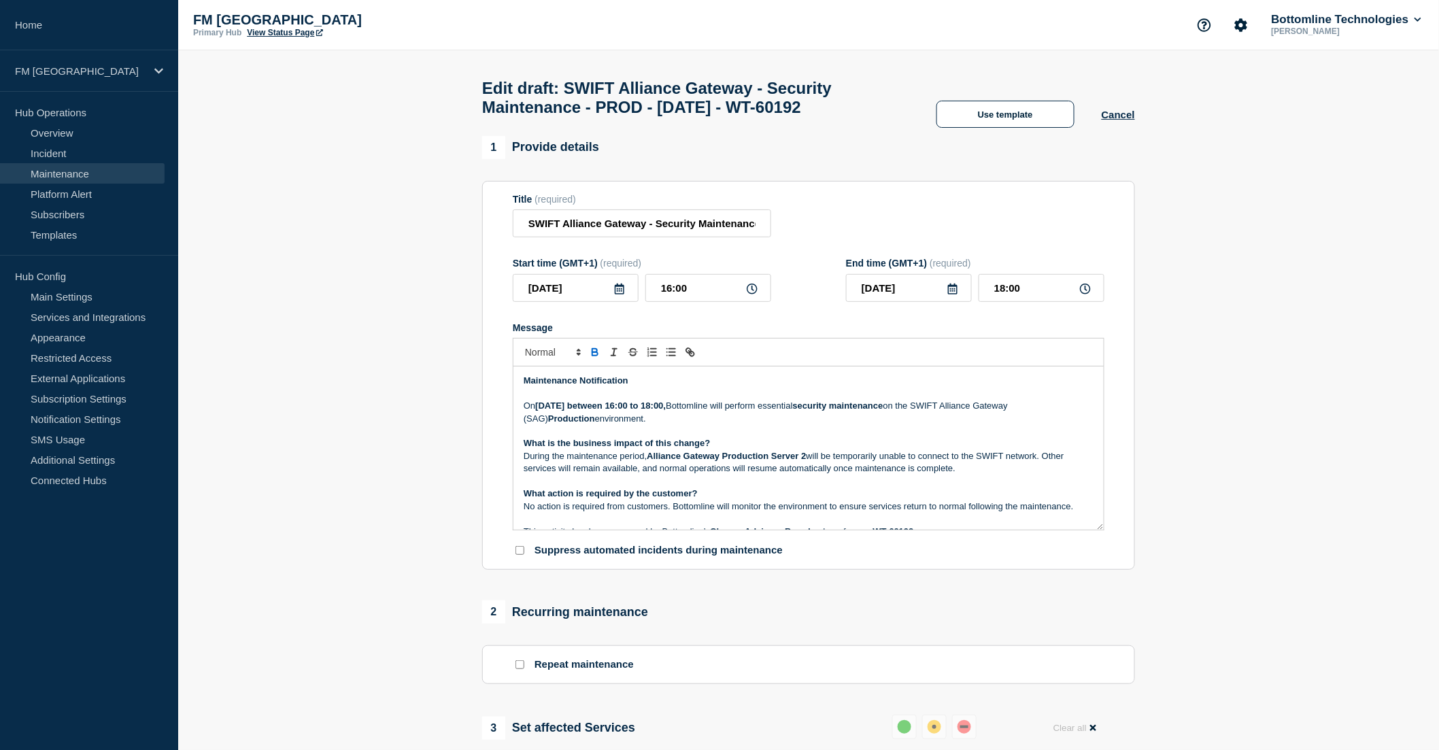
click at [811, 461] on p "During the maintenance period, Alliance Gateway Production Server 2 will be tem…" at bounding box center [809, 462] width 570 height 25
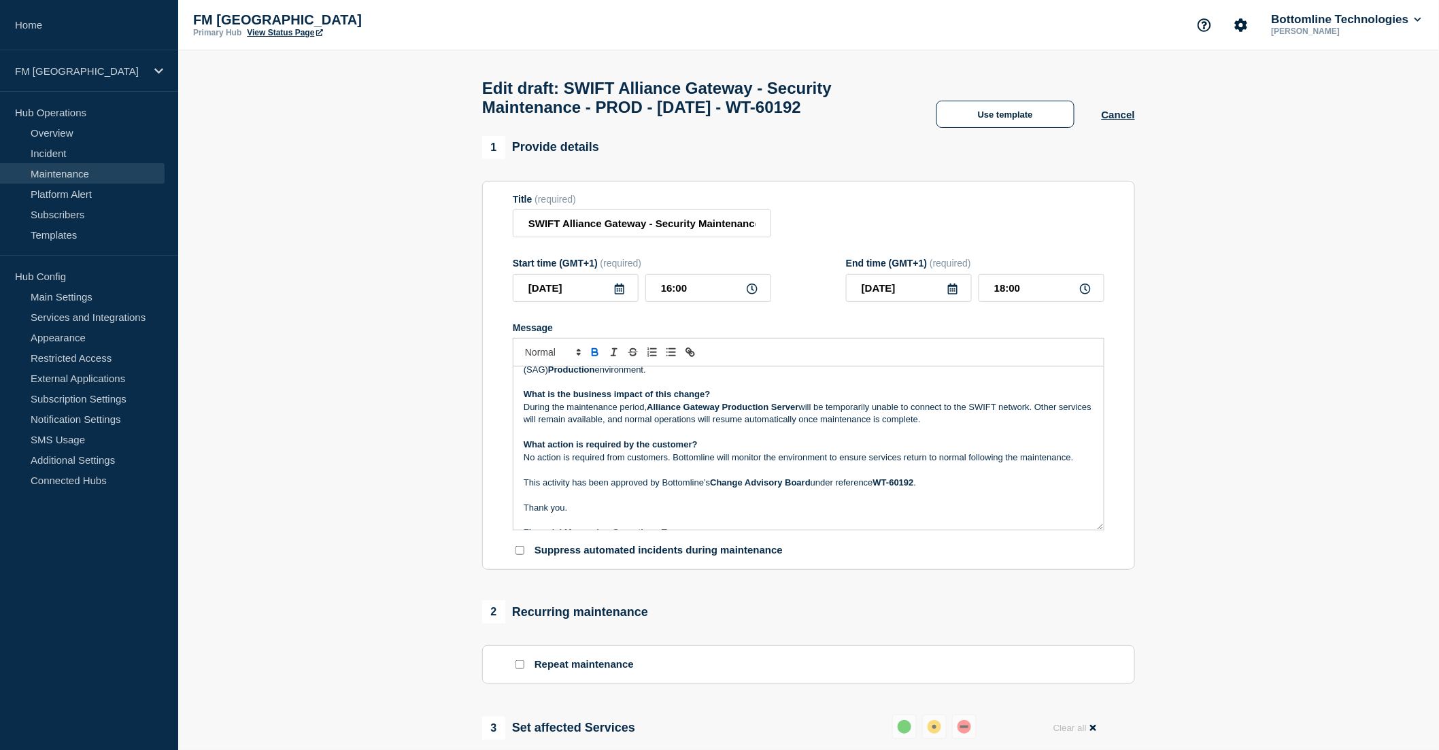
scroll to position [75, 0]
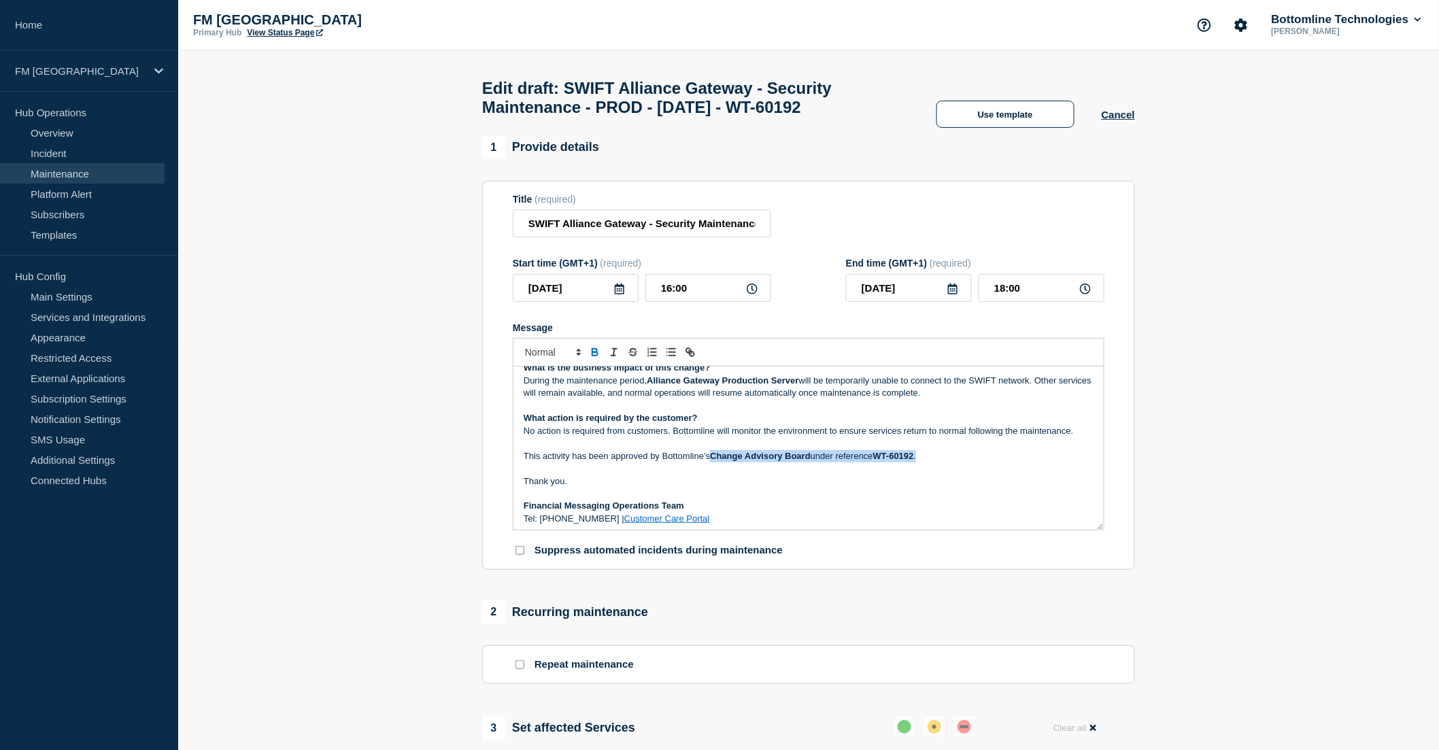
drag, startPoint x: 956, startPoint y: 462, endPoint x: 712, endPoint y: 469, distance: 244.2
click at [712, 462] on p "This activity has been approved by Bottomline’s Change Advisory Board under ref…" at bounding box center [809, 456] width 570 height 12
click at [805, 471] on p "Message" at bounding box center [809, 468] width 570 height 12
click at [599, 471] on p "Message" at bounding box center [809, 468] width 570 height 12
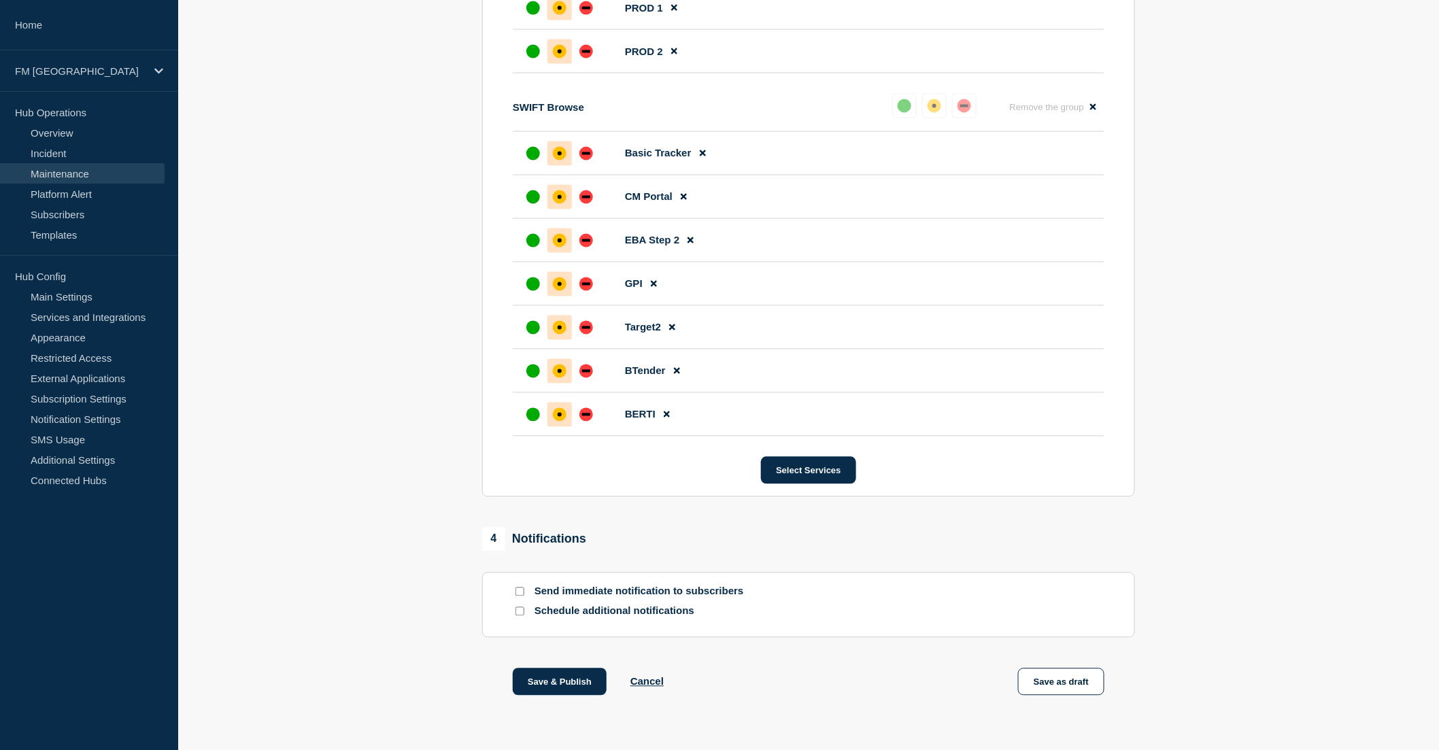
scroll to position [902, 0]
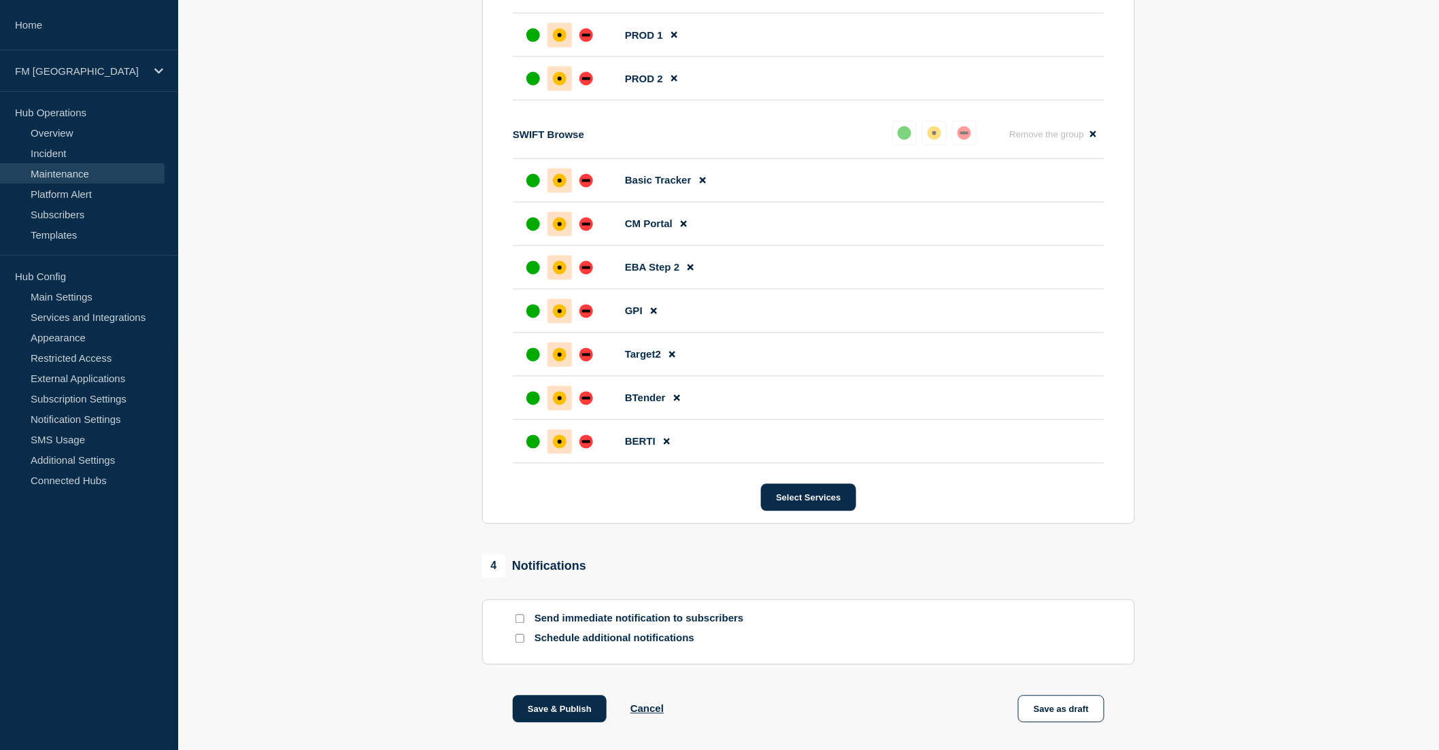
click at [522, 624] on input "Send immediate notification to subscribers" at bounding box center [520, 619] width 9 height 9
checkbox input "true"
click at [1043, 723] on button "Save as draft" at bounding box center [1061, 709] width 86 height 27
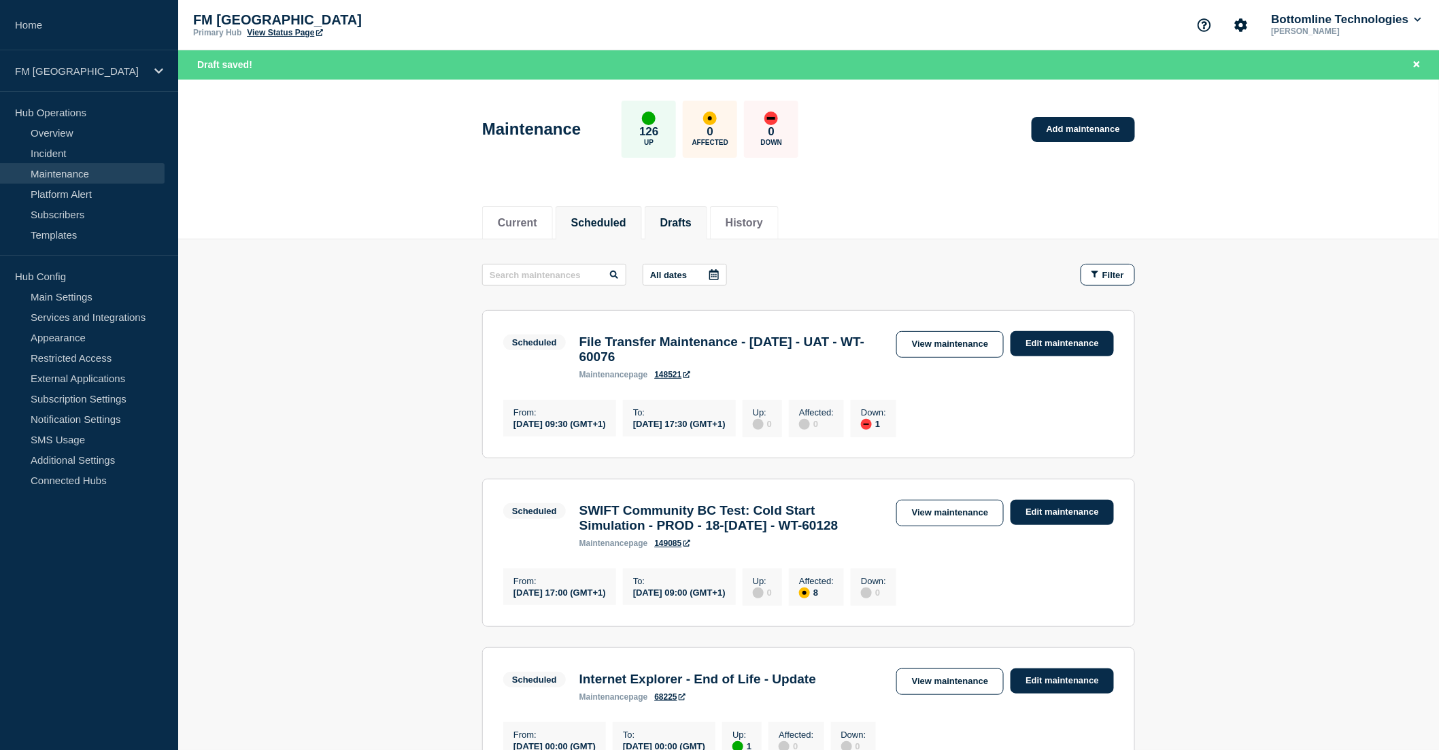
click at [698, 238] on li "Drafts" at bounding box center [676, 222] width 63 height 33
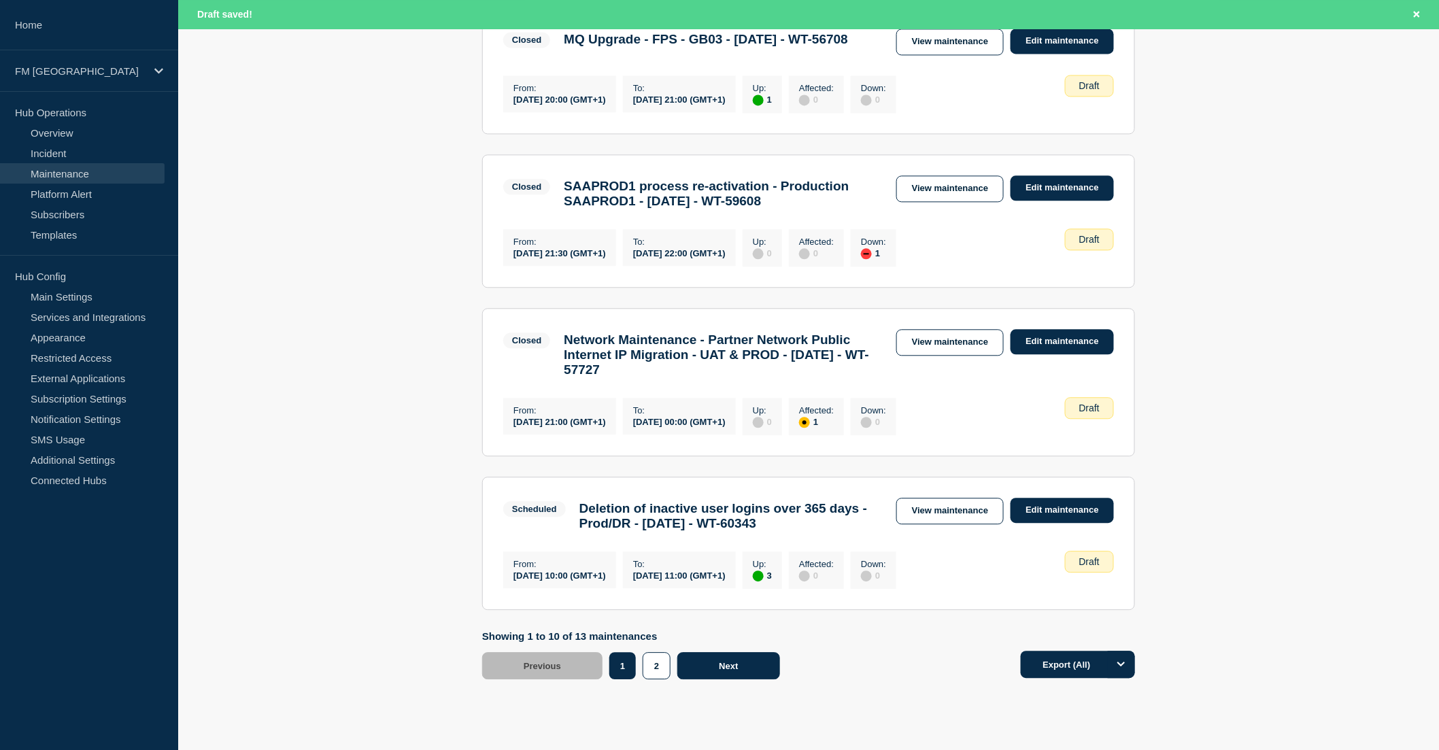
scroll to position [1354, 0]
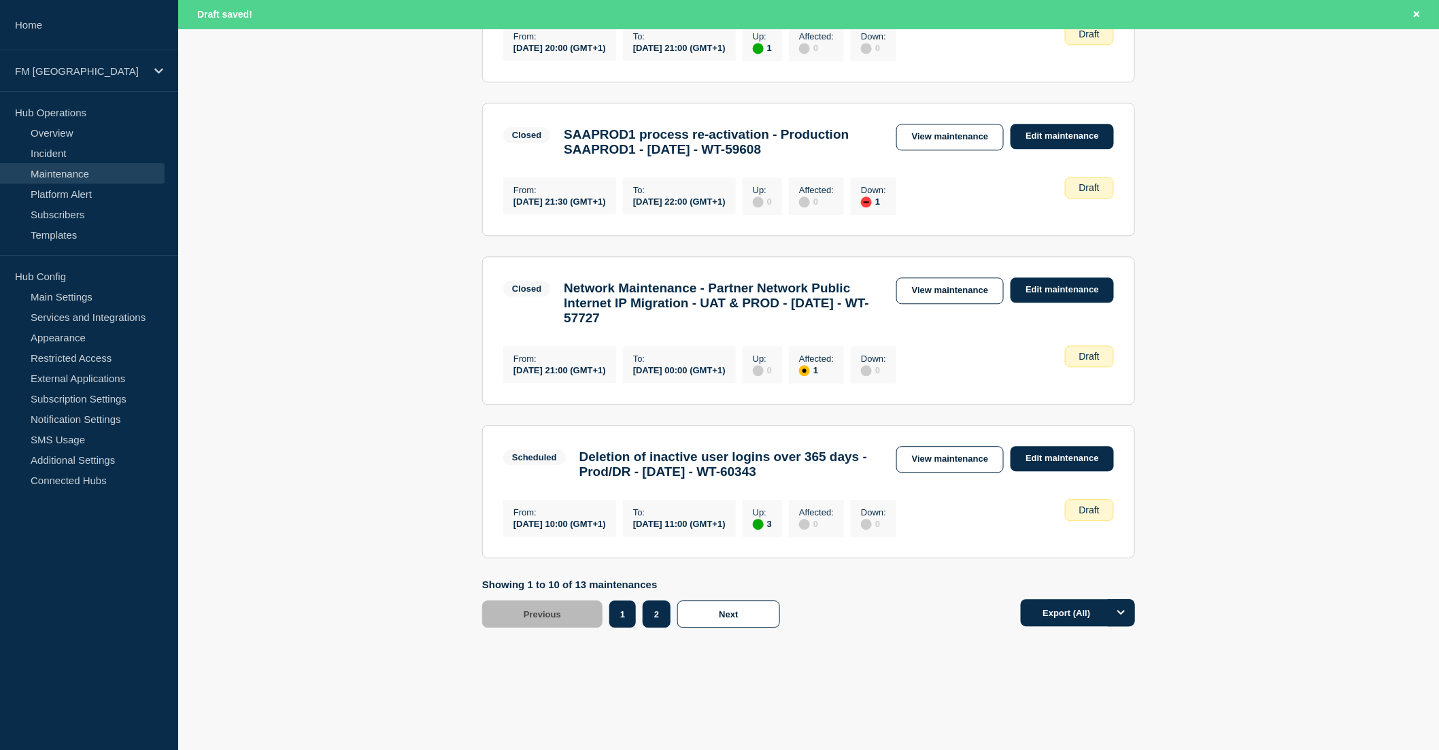
click at [656, 616] on button "2" at bounding box center [657, 614] width 28 height 27
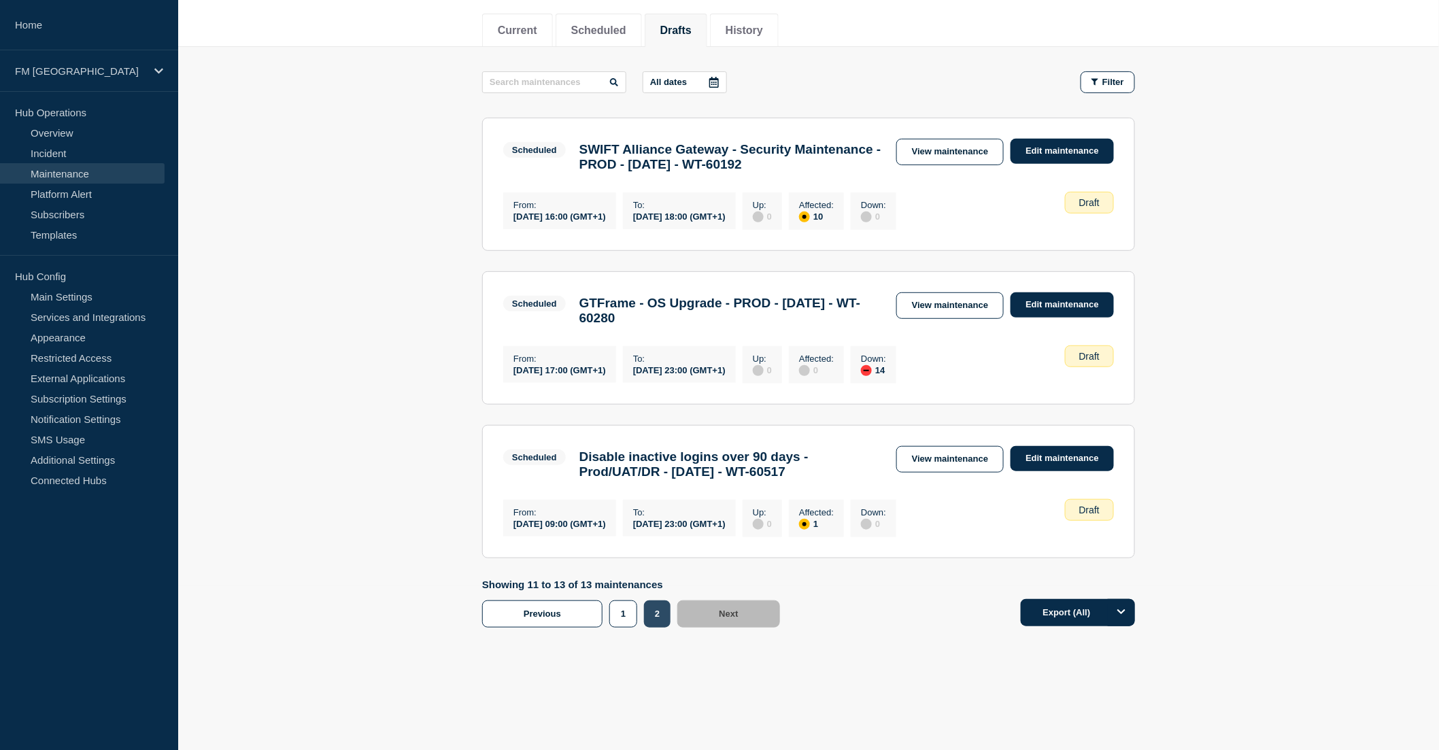
scroll to position [205, 0]
drag, startPoint x: 628, startPoint y: 611, endPoint x: 642, endPoint y: 607, distance: 14.9
click at [628, 613] on button "1" at bounding box center [623, 614] width 28 height 27
